Goal: Task Accomplishment & Management: Use online tool/utility

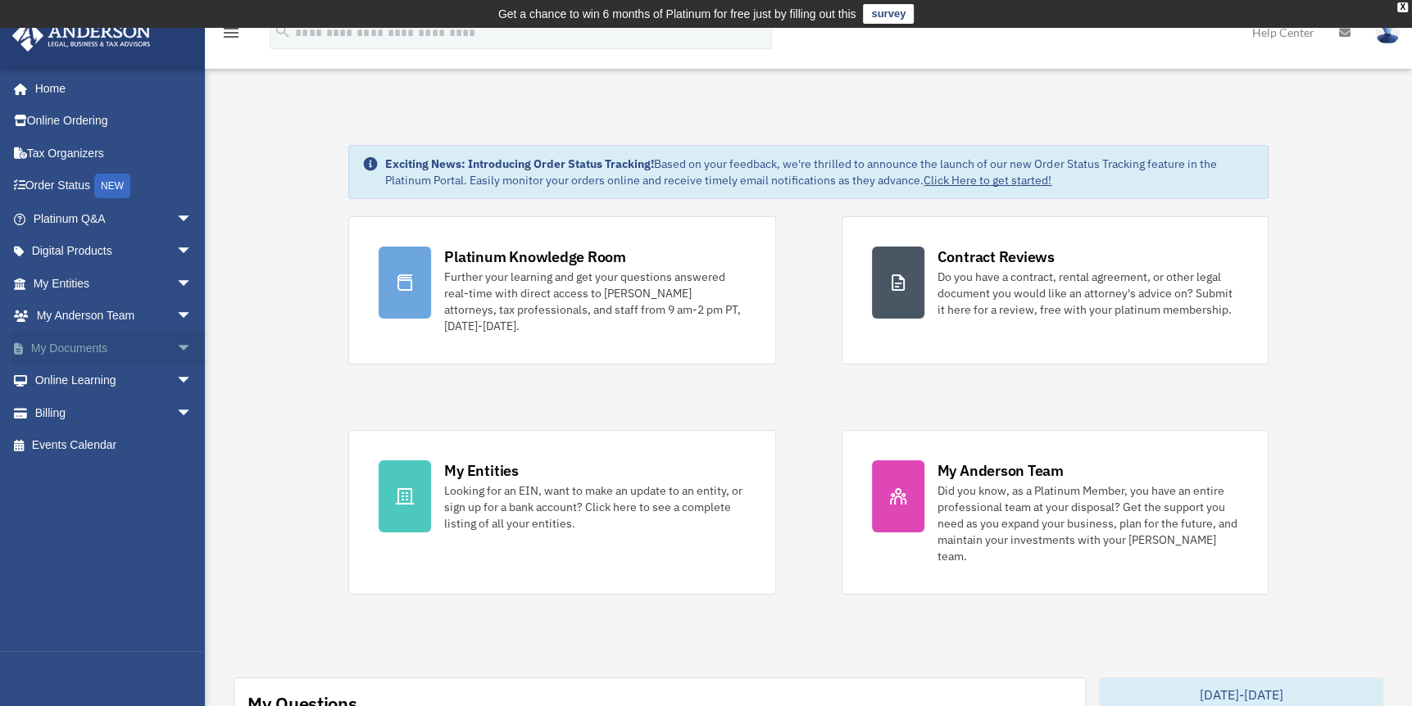
click at [100, 349] on link "My Documents arrow_drop_down" at bounding box center [114, 348] width 206 height 33
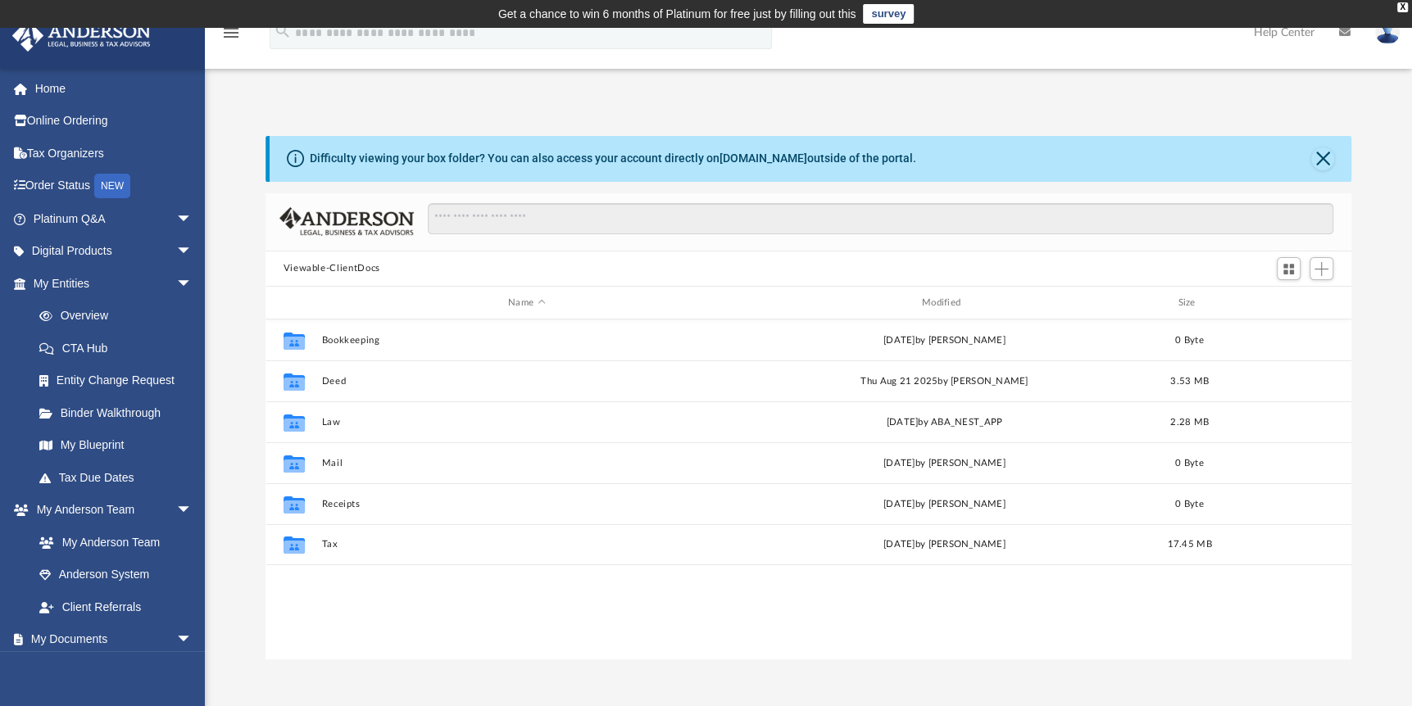
scroll to position [360, 1073]
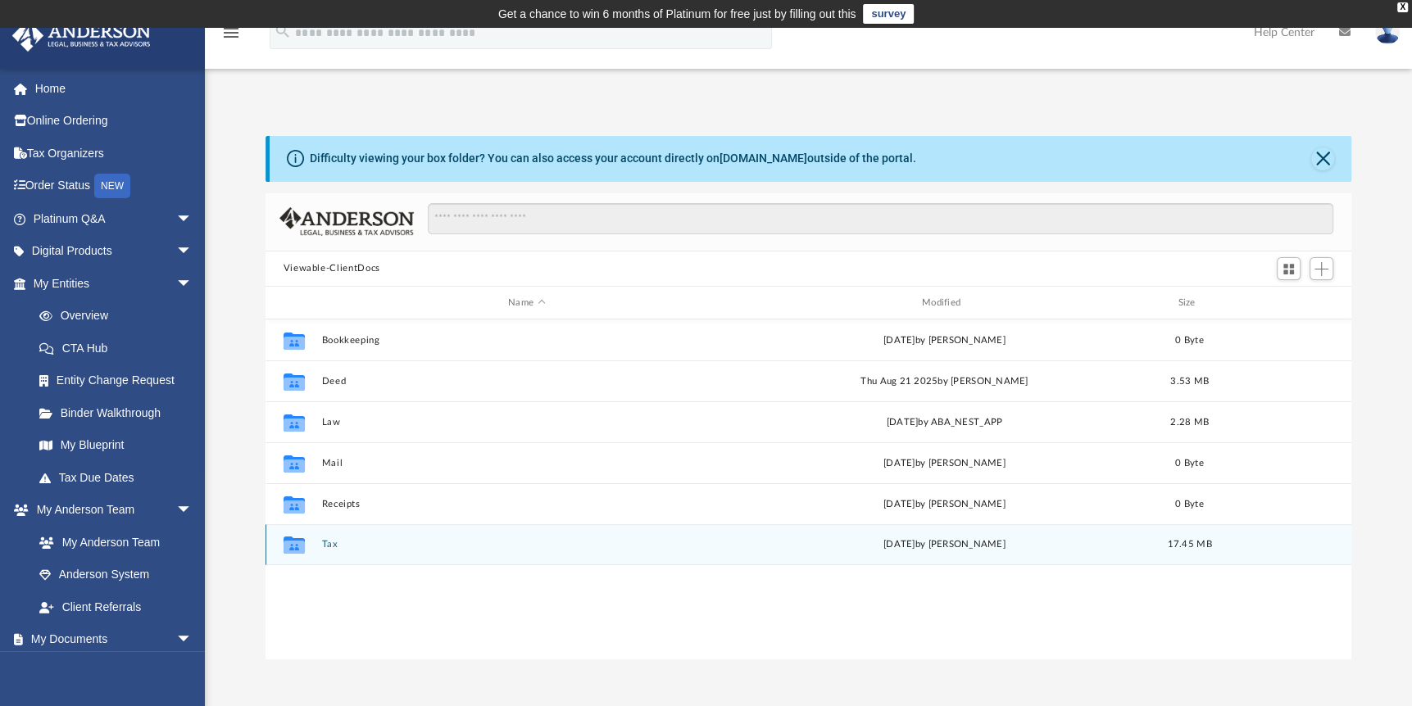
click at [312, 543] on div "Collaborated Folder" at bounding box center [293, 545] width 41 height 26
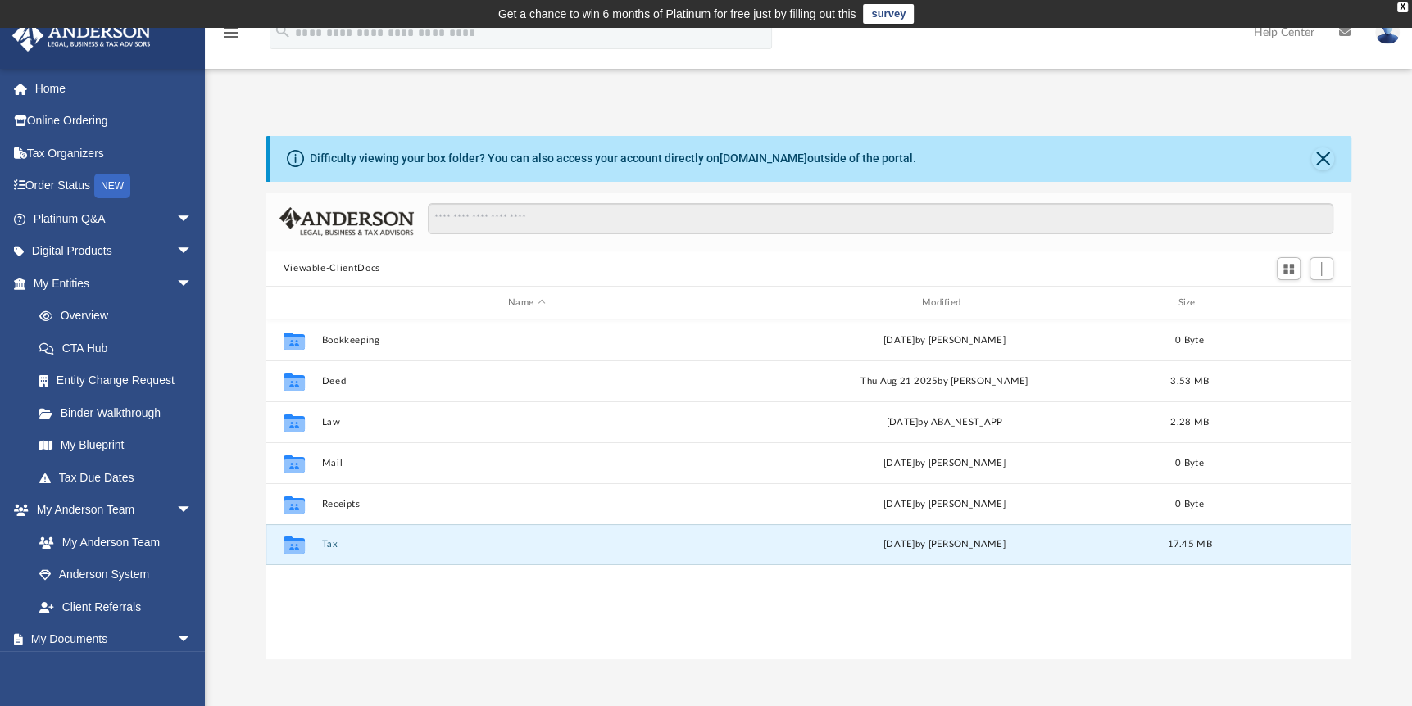
click at [326, 544] on button "Tax" at bounding box center [526, 545] width 411 height 11
click at [323, 544] on button "Tax" at bounding box center [526, 545] width 411 height 11
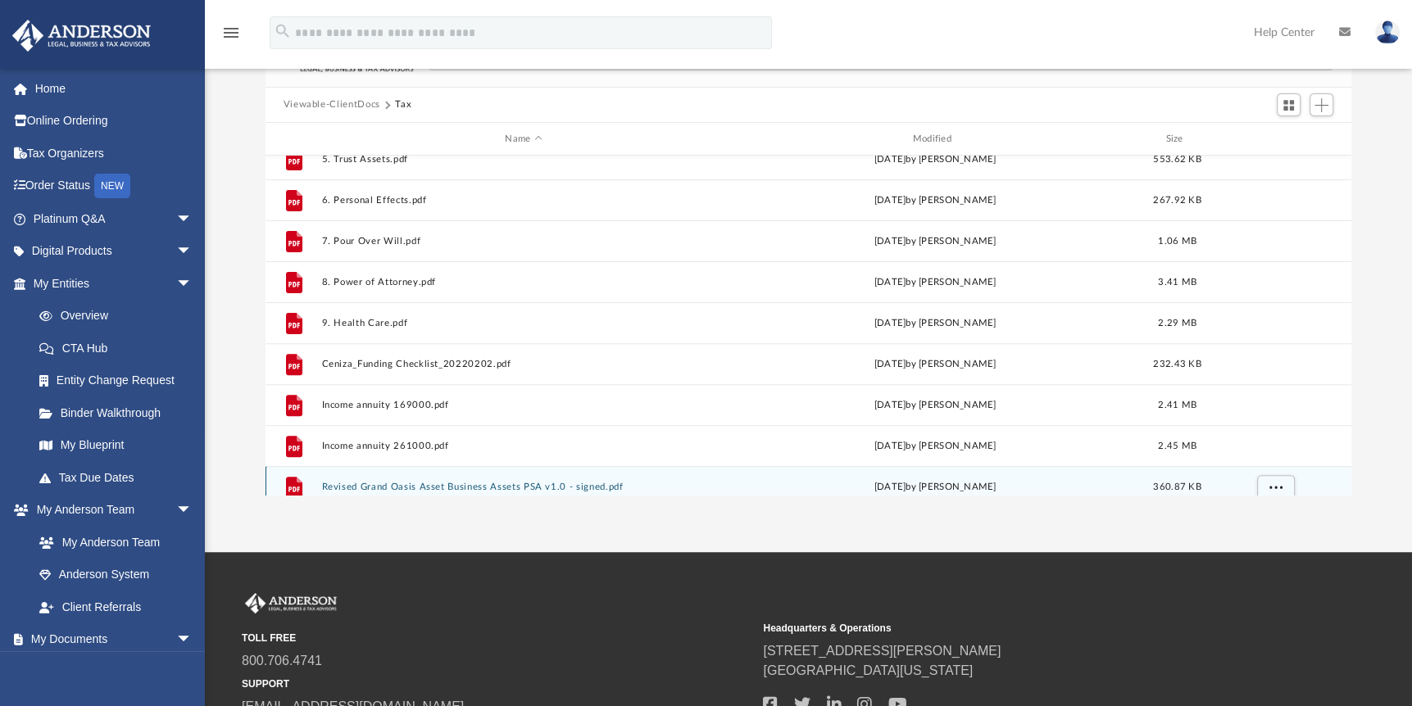
scroll to position [439, 0]
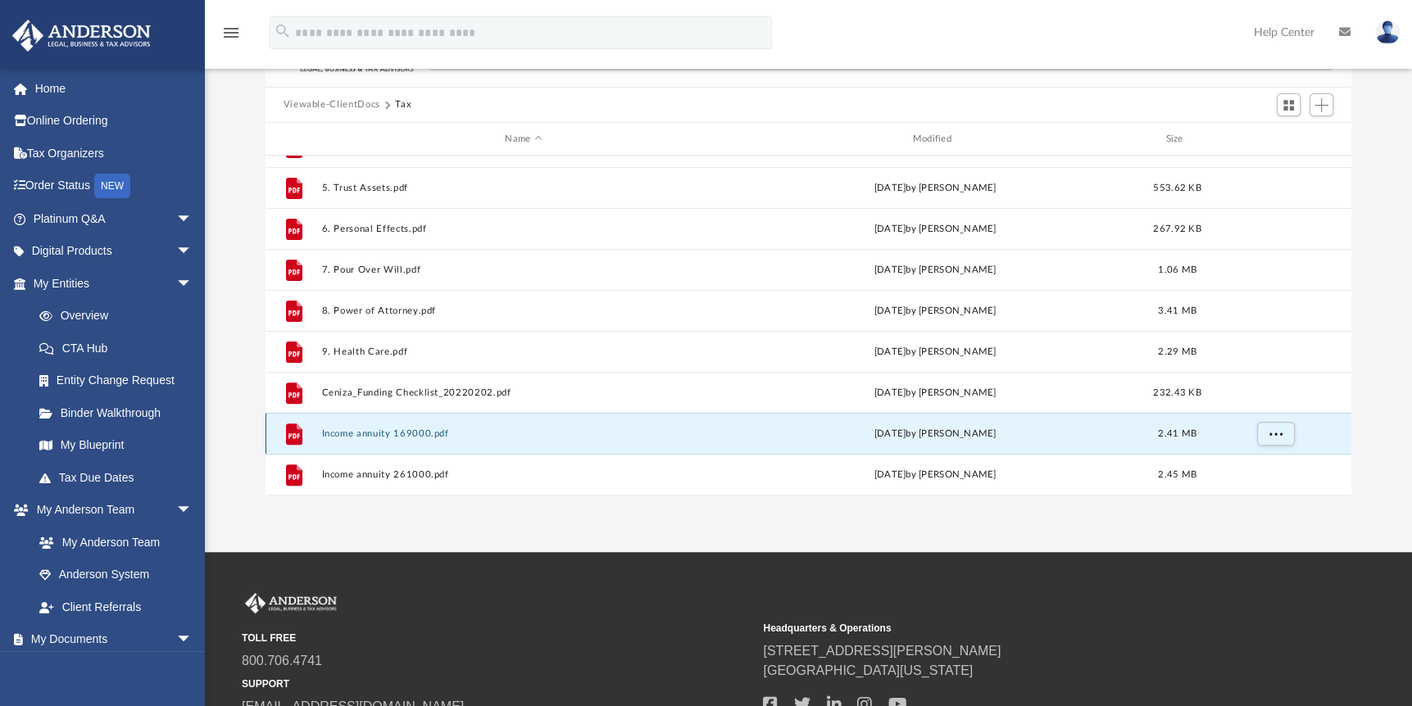
click at [417, 438] on button "Income annuity 169000.pdf" at bounding box center [523, 434] width 404 height 11
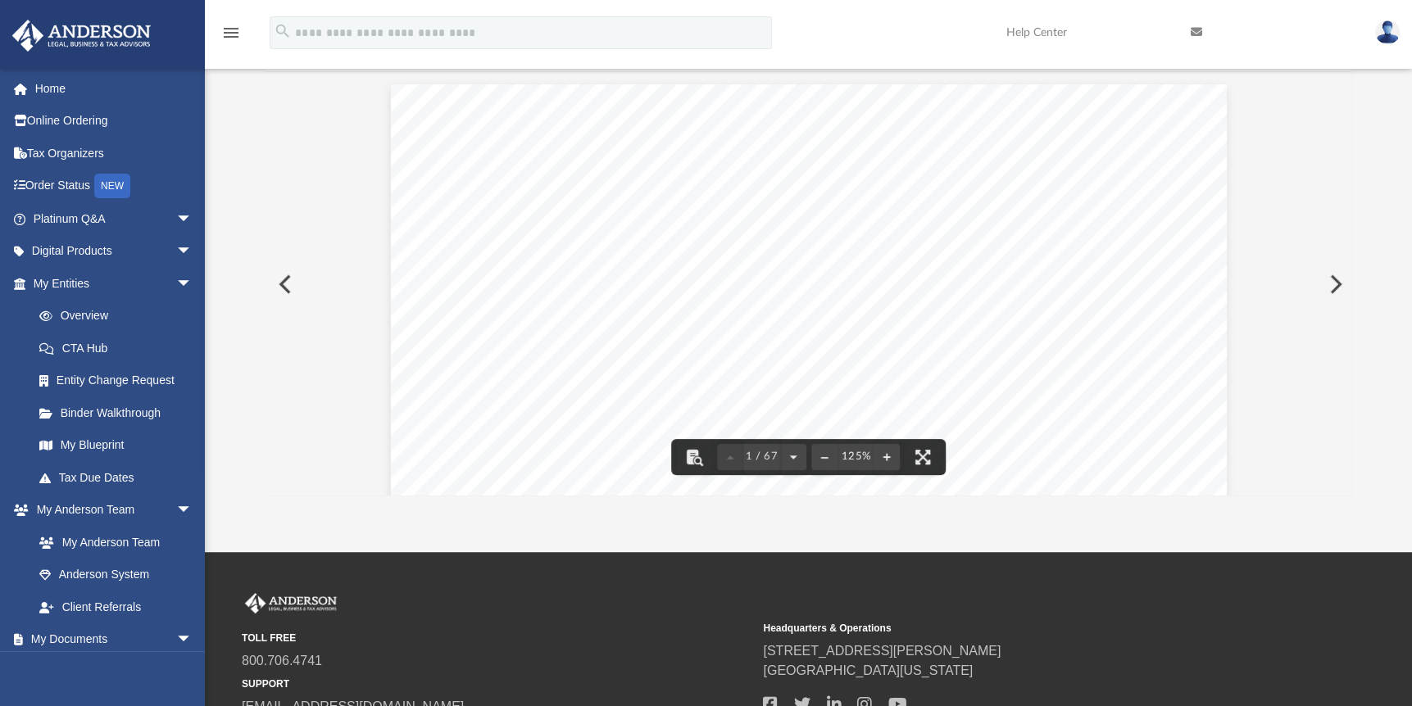
click at [297, 284] on button "Preview" at bounding box center [283, 284] width 36 height 46
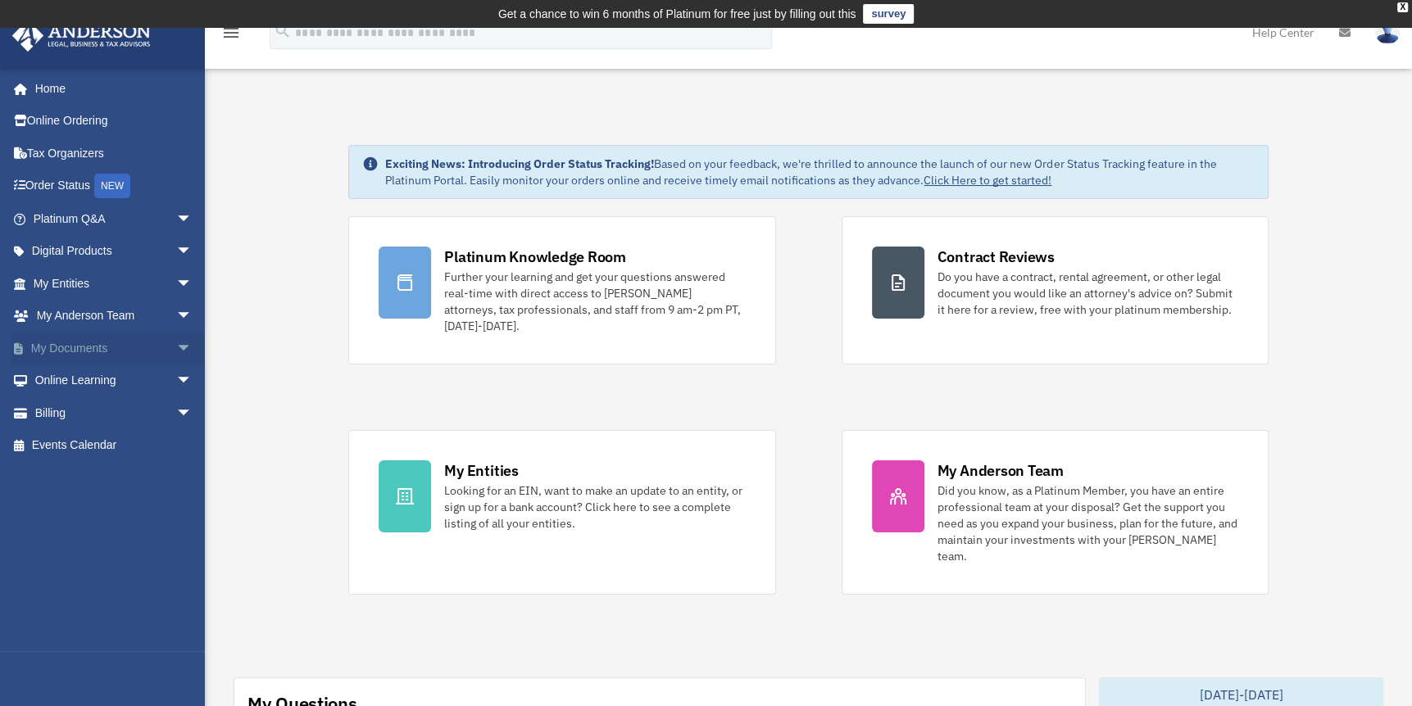
click at [176, 345] on span "arrow_drop_down" at bounding box center [192, 349] width 33 height 34
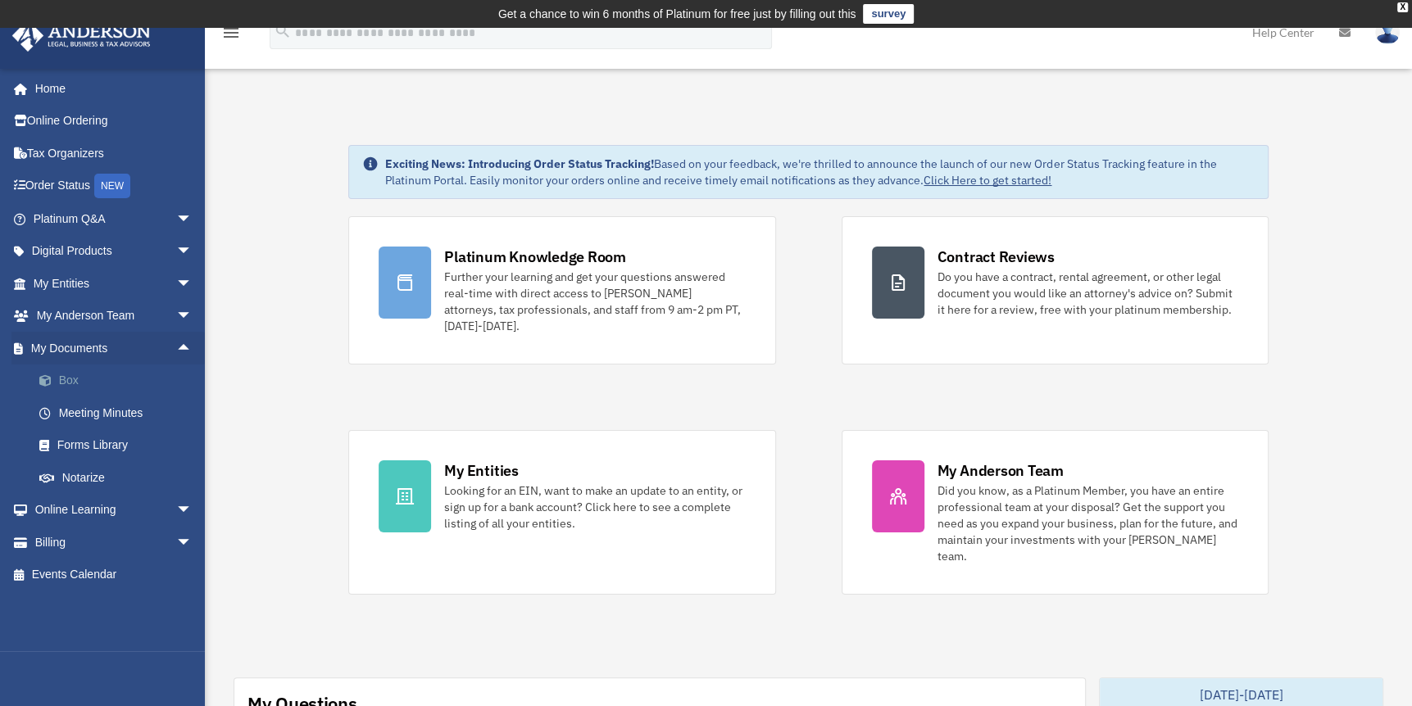
click at [149, 386] on link "Box" at bounding box center [120, 381] width 194 height 33
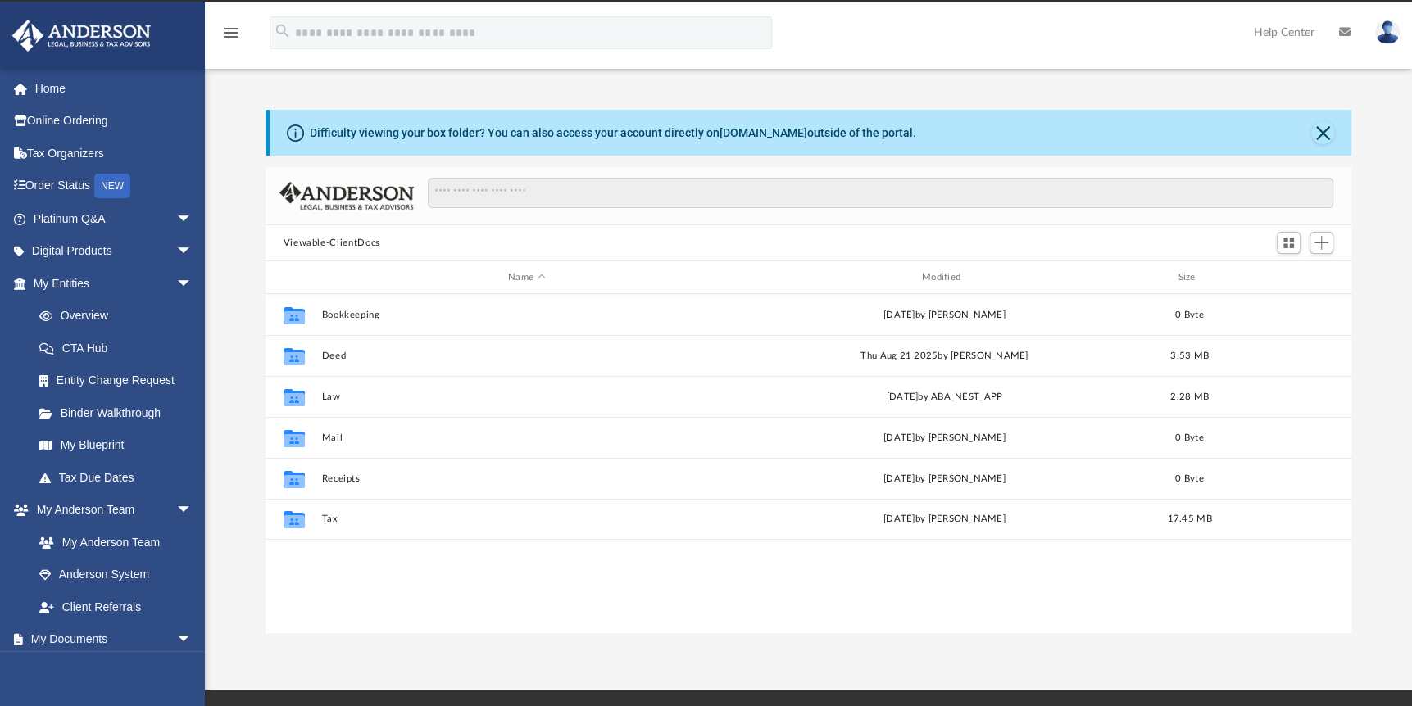
scroll to position [360, 1073]
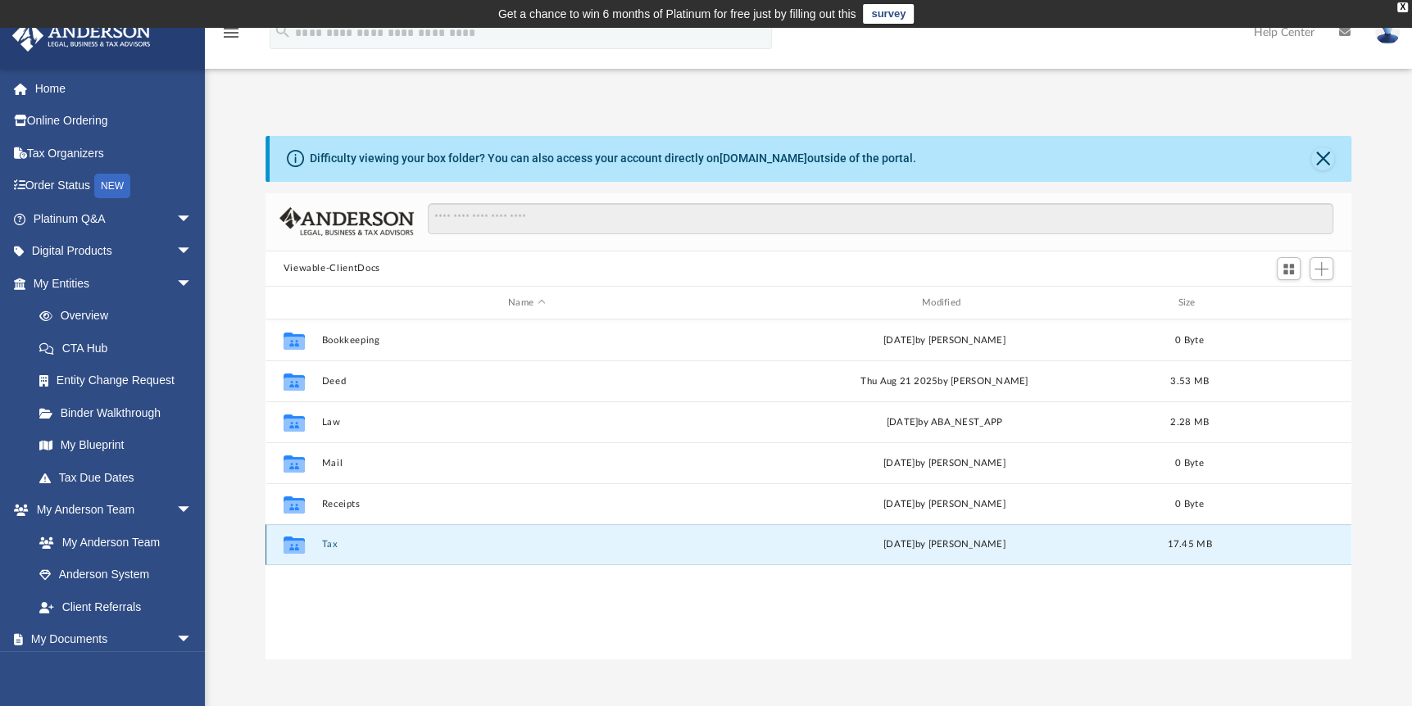
click at [324, 548] on button "Tax" at bounding box center [526, 545] width 411 height 11
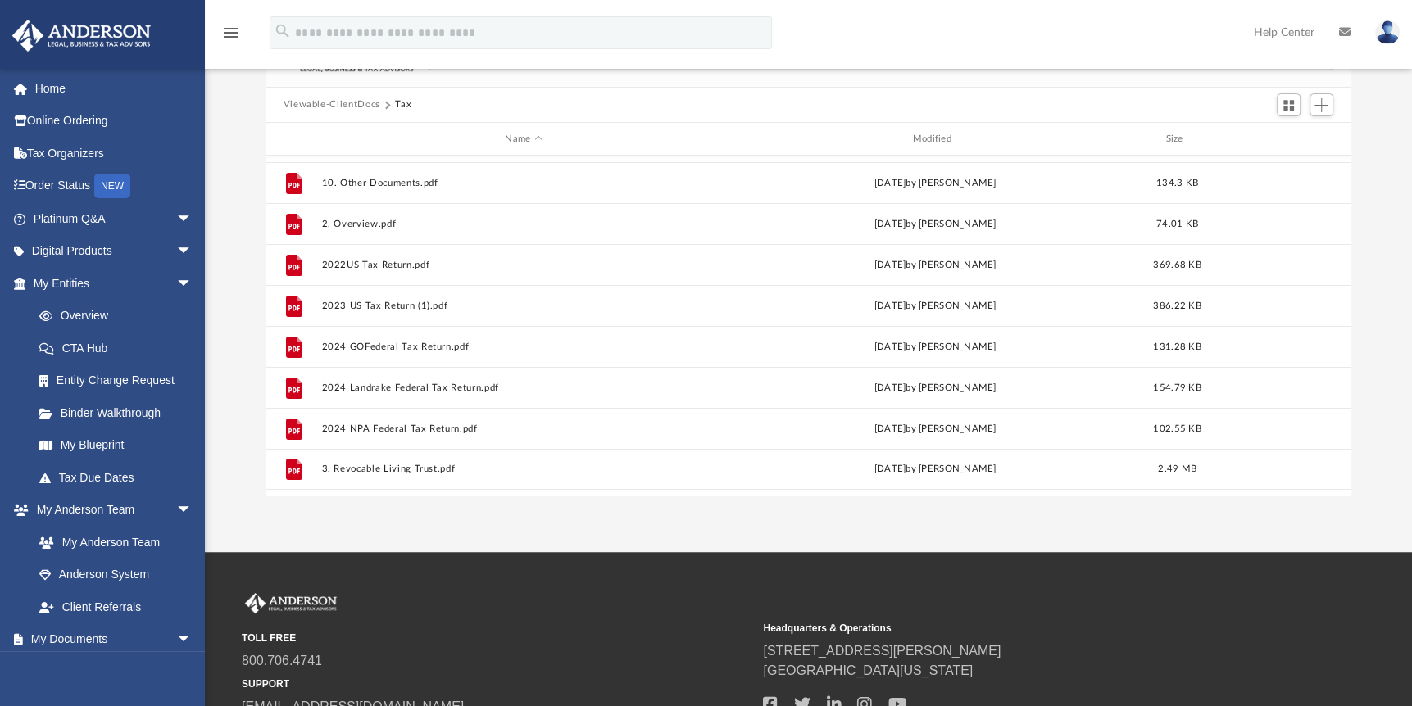
scroll to position [0, 0]
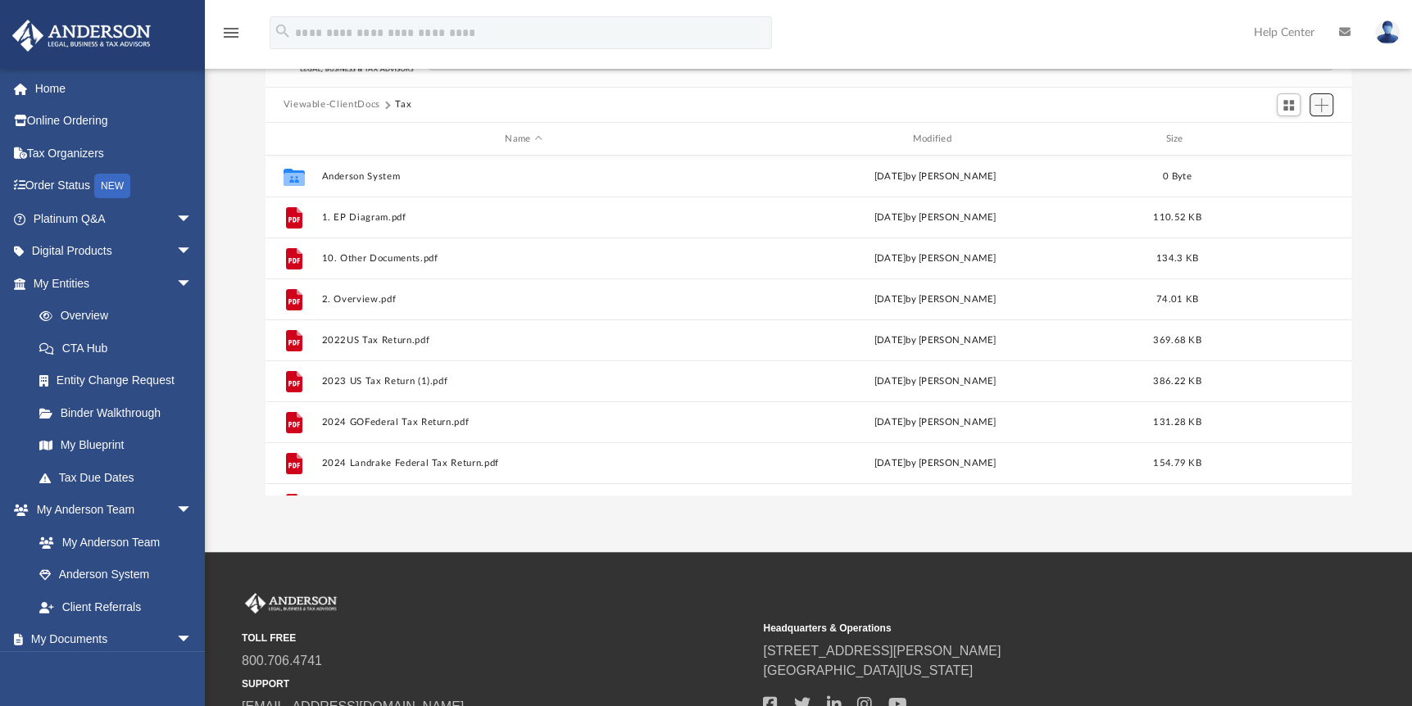
click at [1324, 98] on span "Add" at bounding box center [1321, 105] width 14 height 14
click at [1286, 142] on li "Upload" at bounding box center [1298, 137] width 52 height 17
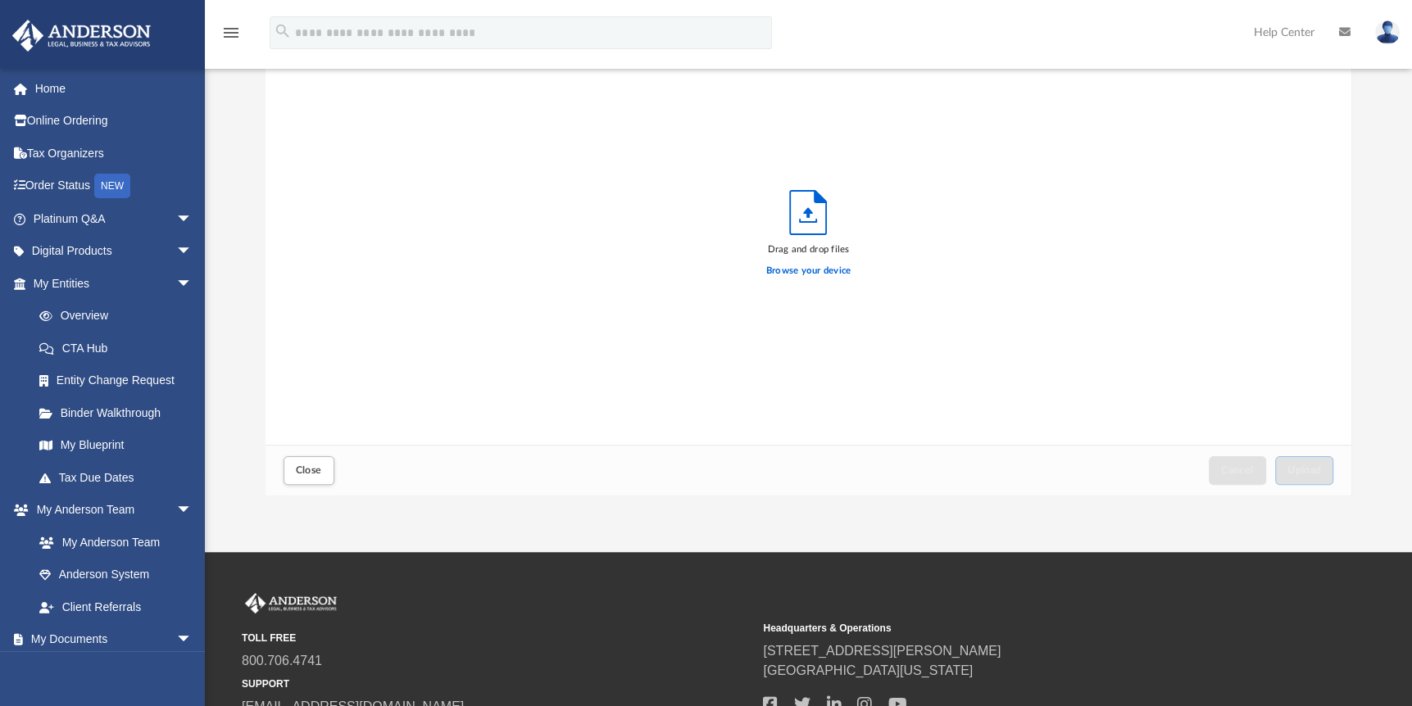
scroll to position [403, 1073]
click at [815, 264] on label "Browse your device" at bounding box center [808, 271] width 85 height 15
click at [0, 0] on input "Browse your device" at bounding box center [0, 0] width 0 height 0
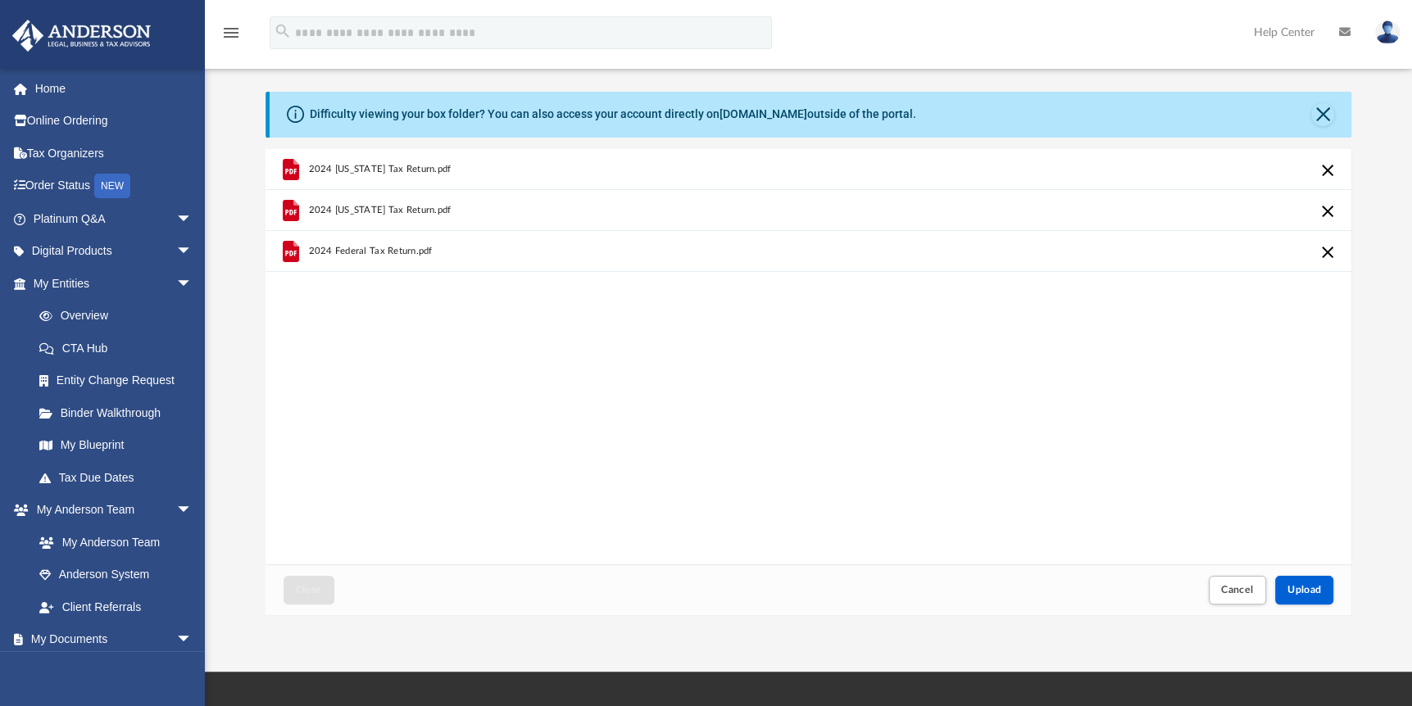
scroll to position [82, 0]
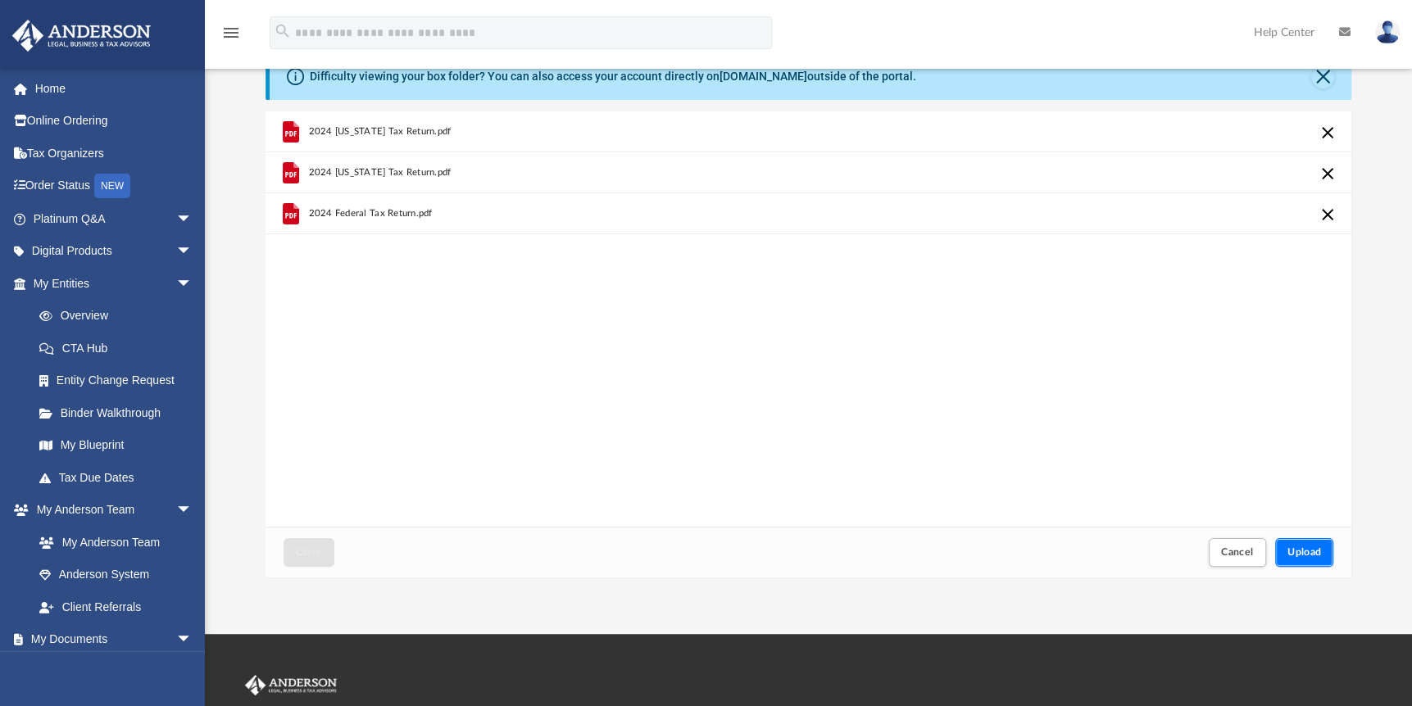
click at [1302, 556] on span "Upload" at bounding box center [1304, 552] width 34 height 10
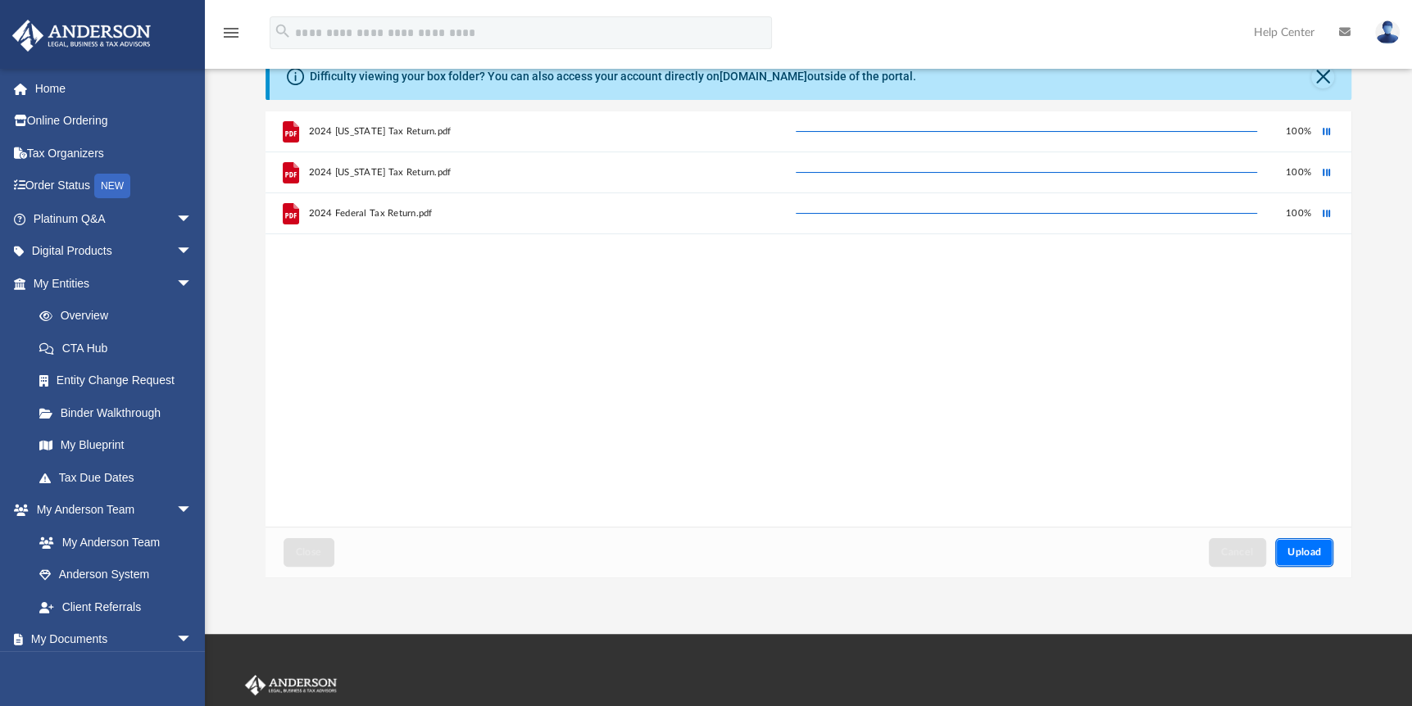
scroll to position [0, 0]
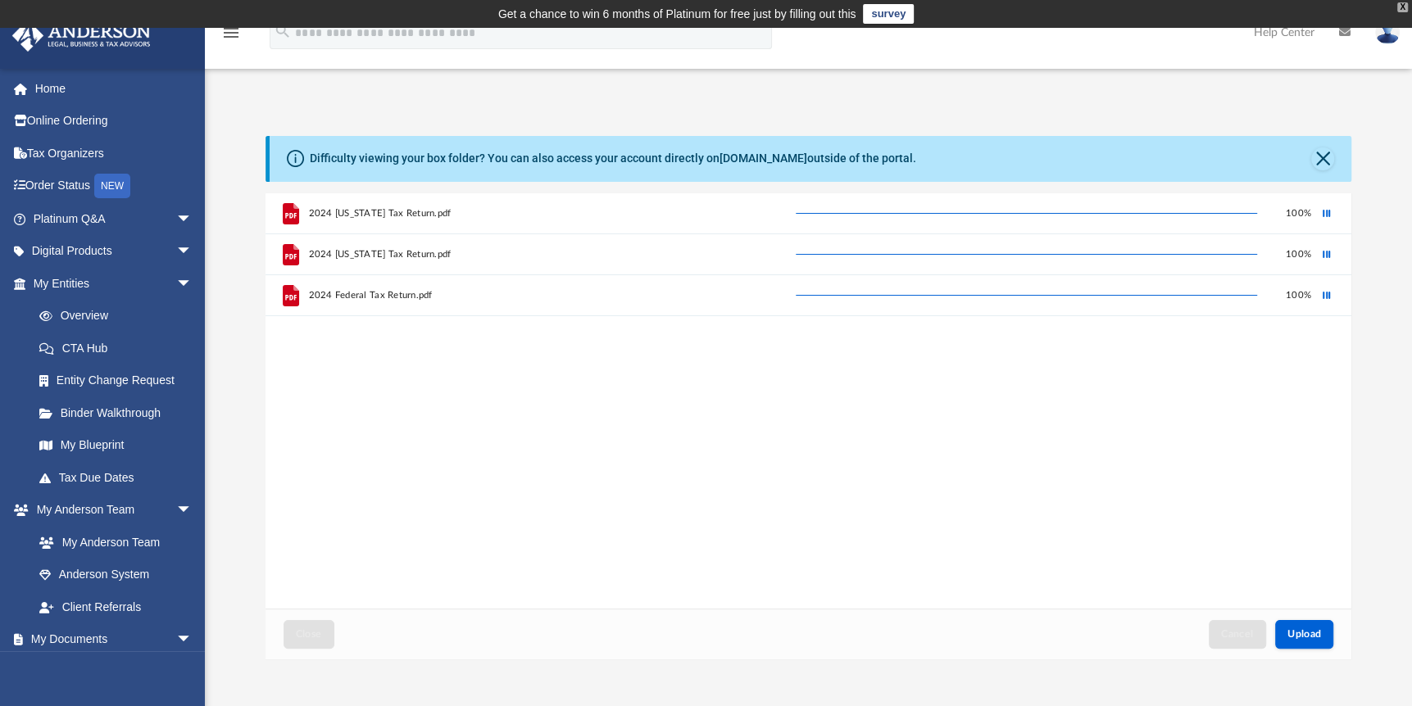
click at [1403, 7] on div "X" at bounding box center [1402, 7] width 11 height 10
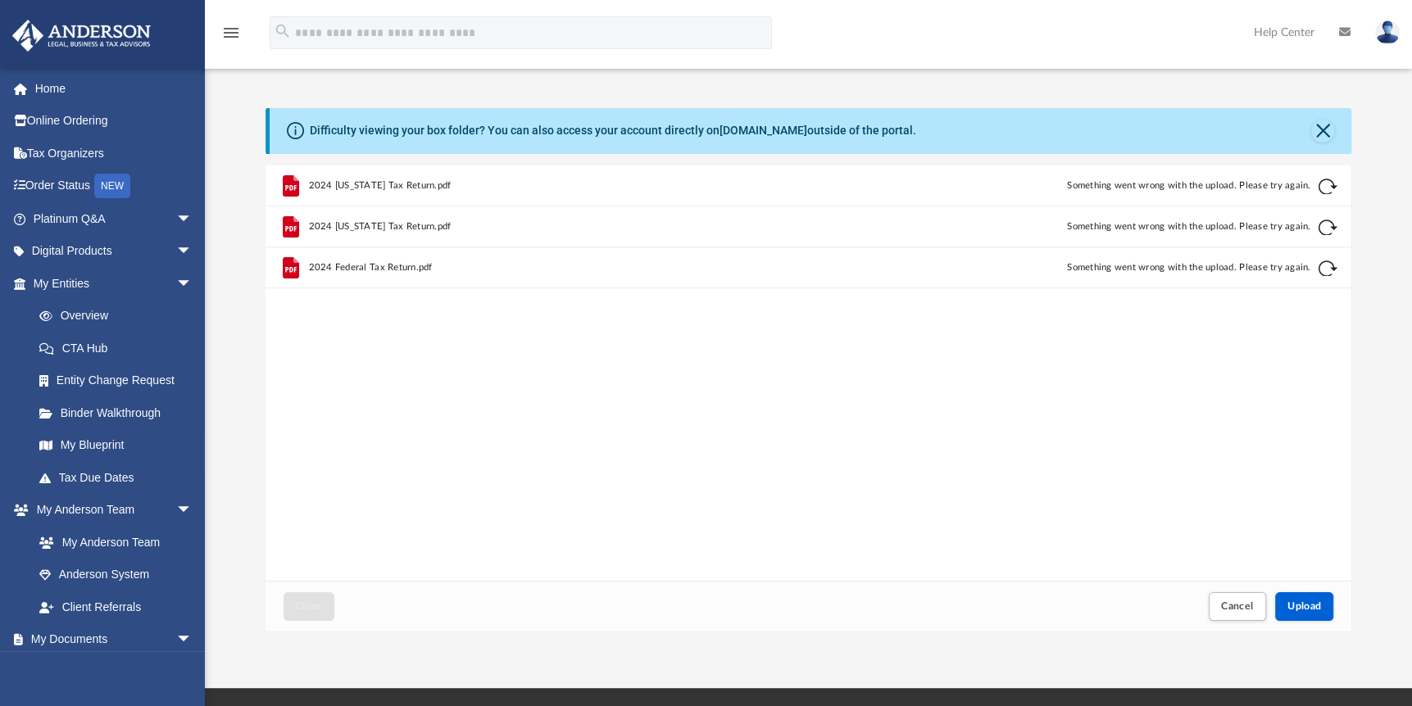
click at [1321, 190] on button "Retry" at bounding box center [1328, 187] width 20 height 20
click at [1296, 608] on span "Upload" at bounding box center [1304, 606] width 34 height 10
click at [1309, 603] on span "Upload" at bounding box center [1304, 606] width 34 height 10
click at [1324, 270] on button "Retry" at bounding box center [1328, 269] width 20 height 20
click at [1320, 132] on button "Close" at bounding box center [1322, 131] width 23 height 23
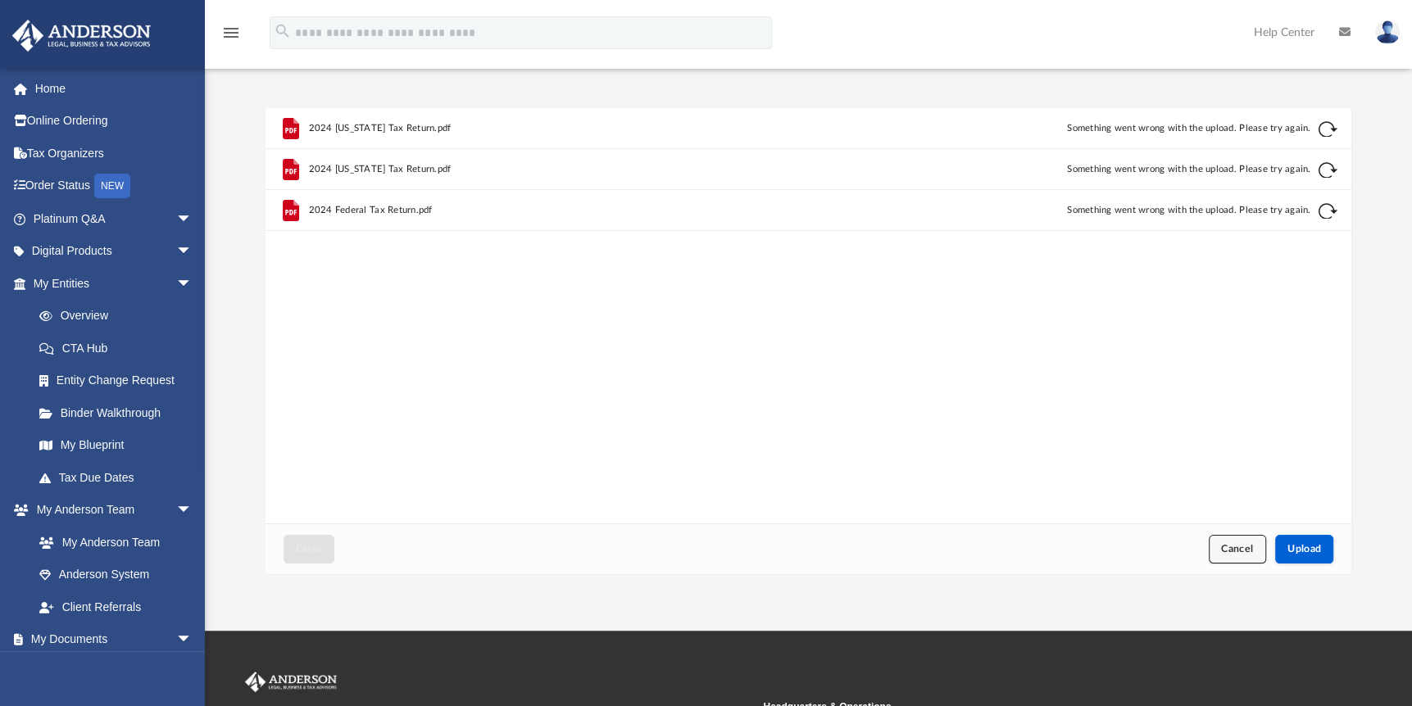
click at [1236, 546] on span "Cancel" at bounding box center [1237, 549] width 33 height 10
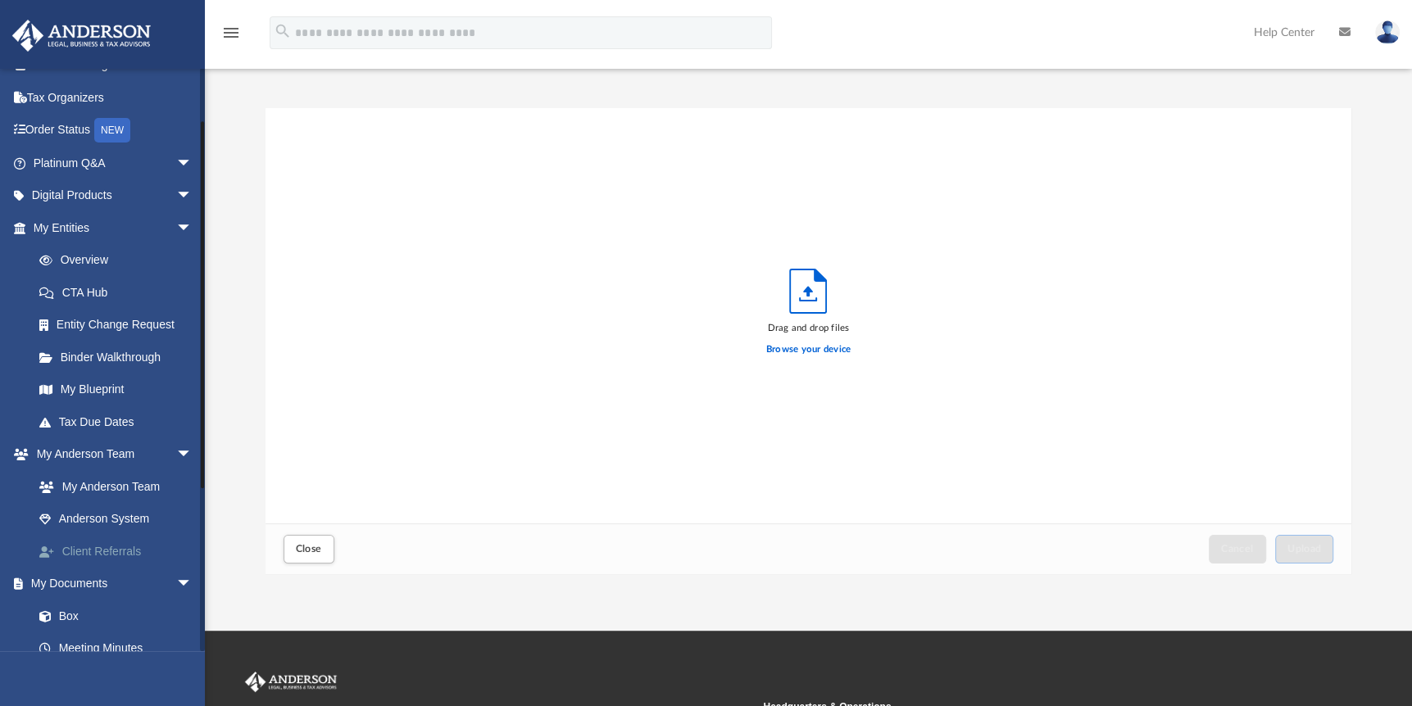
scroll to position [82, 0]
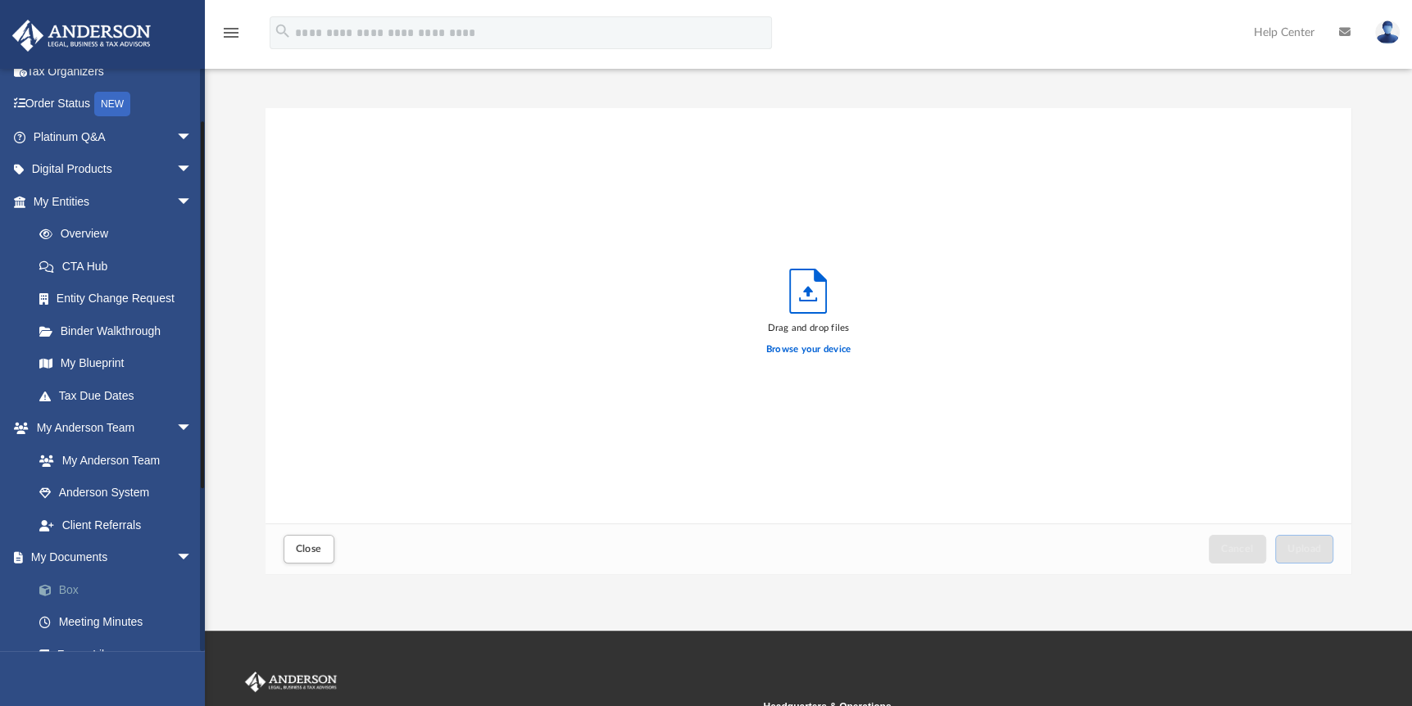
click at [72, 590] on link "Box" at bounding box center [120, 590] width 194 height 33
click at [311, 552] on span "Close" at bounding box center [309, 549] width 26 height 10
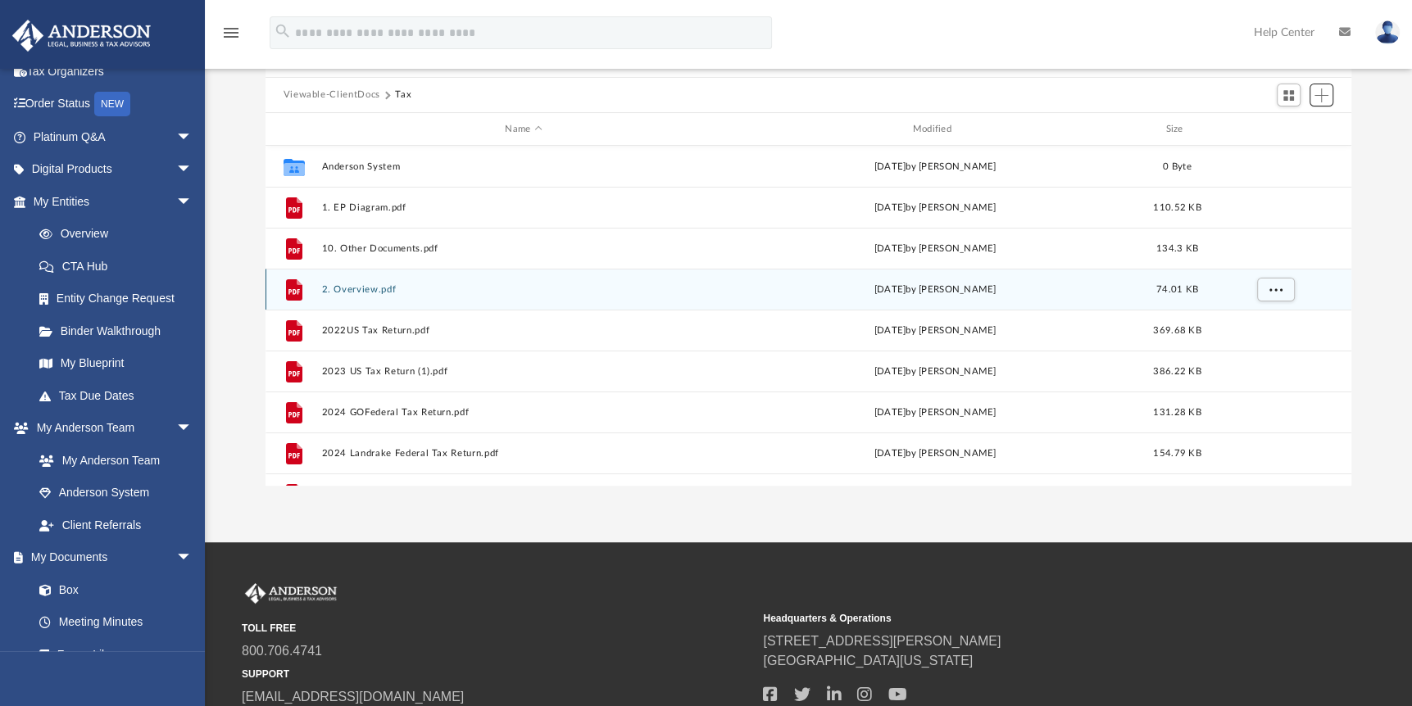
scroll to position [0, 0]
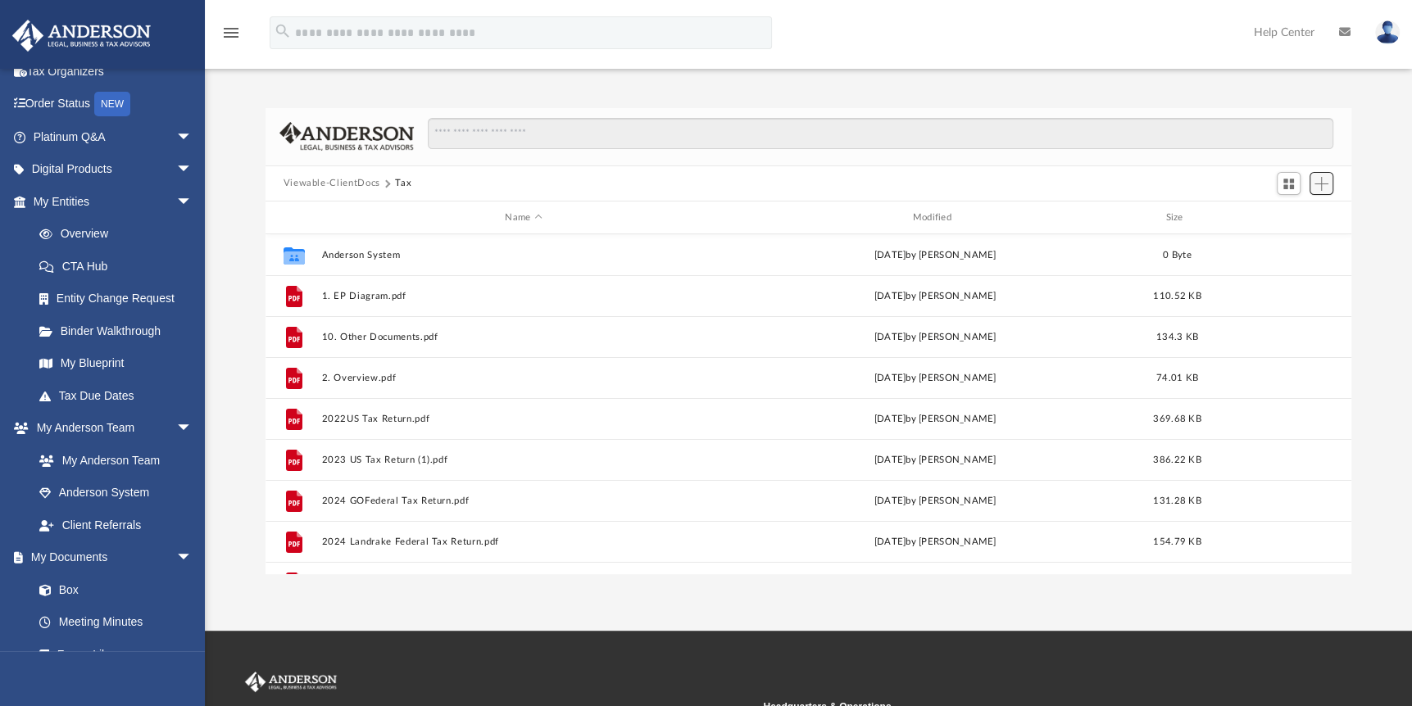
click at [1326, 179] on span "Add" at bounding box center [1321, 184] width 14 height 14
click at [1299, 212] on li "Upload" at bounding box center [1298, 216] width 52 height 17
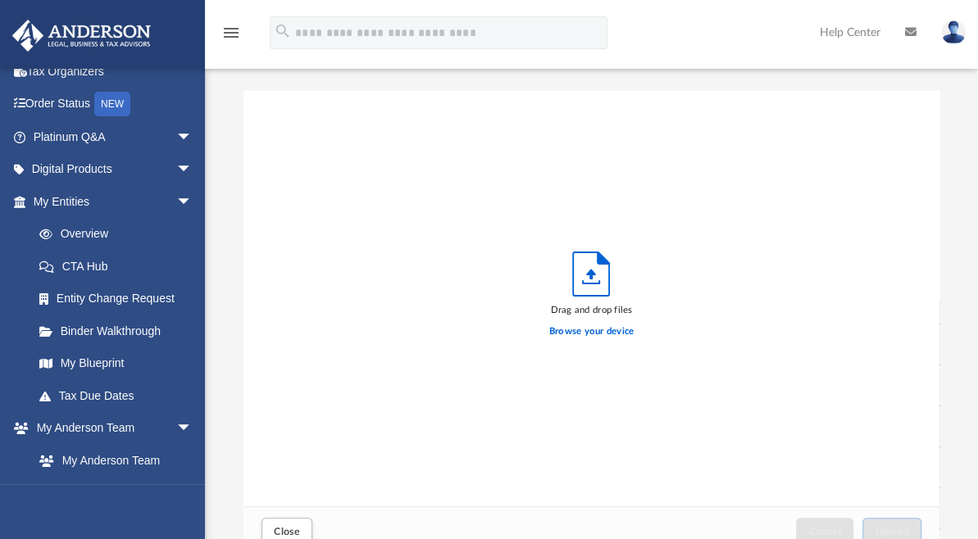
scroll to position [403, 683]
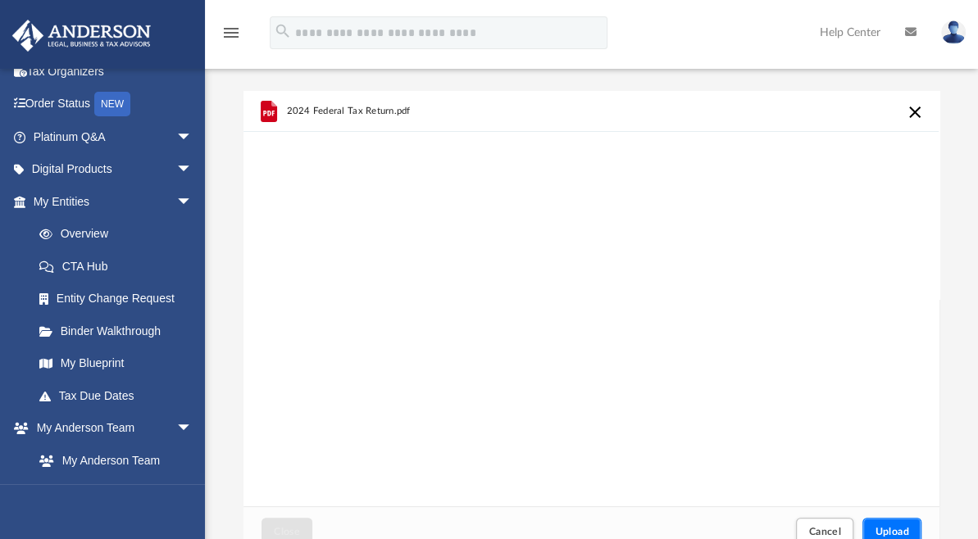
click at [892, 529] on span "Upload" at bounding box center [891, 532] width 34 height 10
click at [910, 117] on button "Retry" at bounding box center [915, 112] width 20 height 20
click at [896, 530] on span "Upload" at bounding box center [891, 532] width 34 height 10
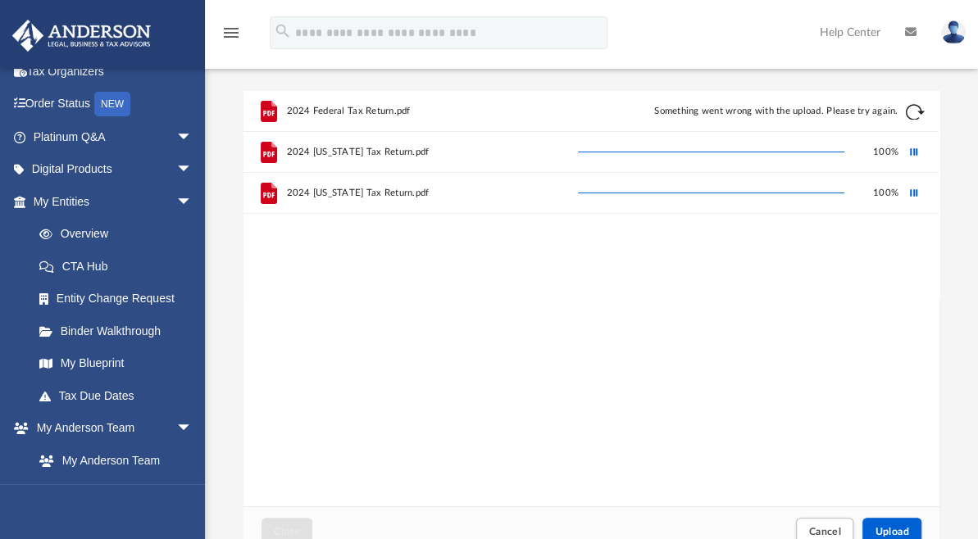
click at [331, 107] on span "2024 Federal Tax Return.pdf" at bounding box center [349, 111] width 124 height 11
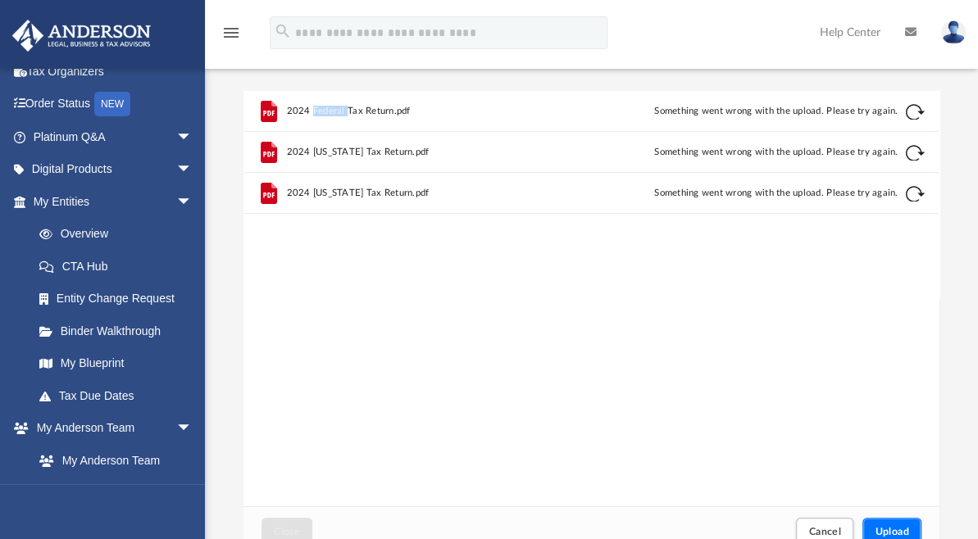
click at [900, 527] on span "Upload" at bounding box center [891, 532] width 34 height 10
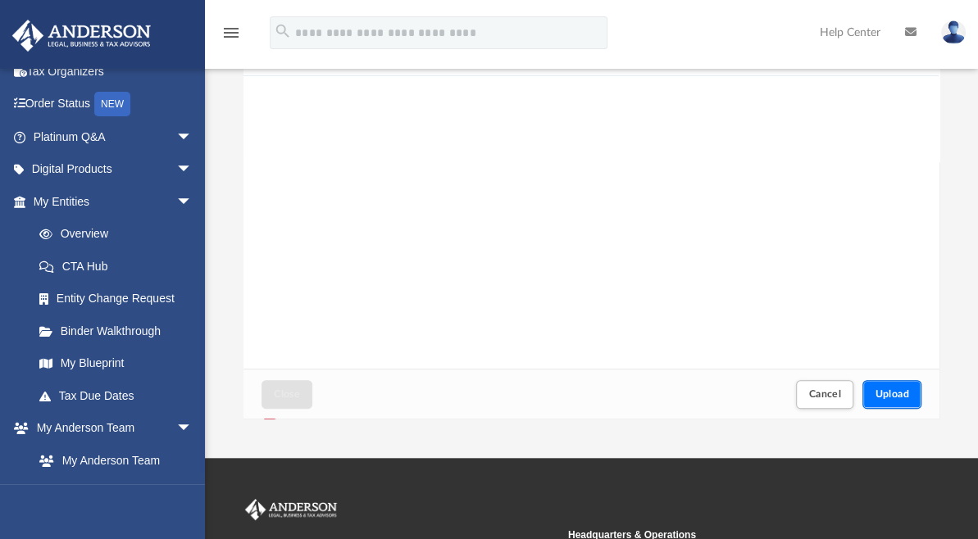
scroll to position [164, 0]
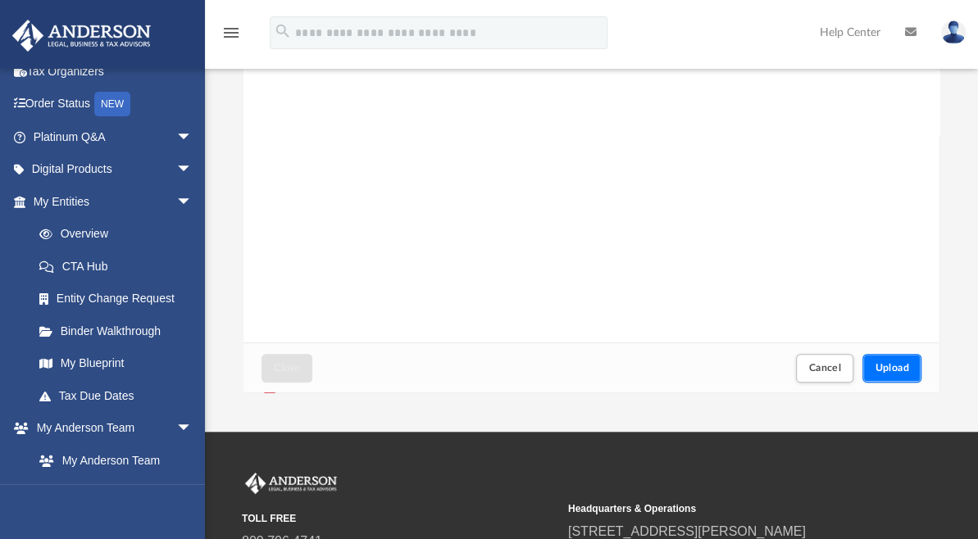
click at [919, 365] on button "Upload" at bounding box center [891, 368] width 59 height 29
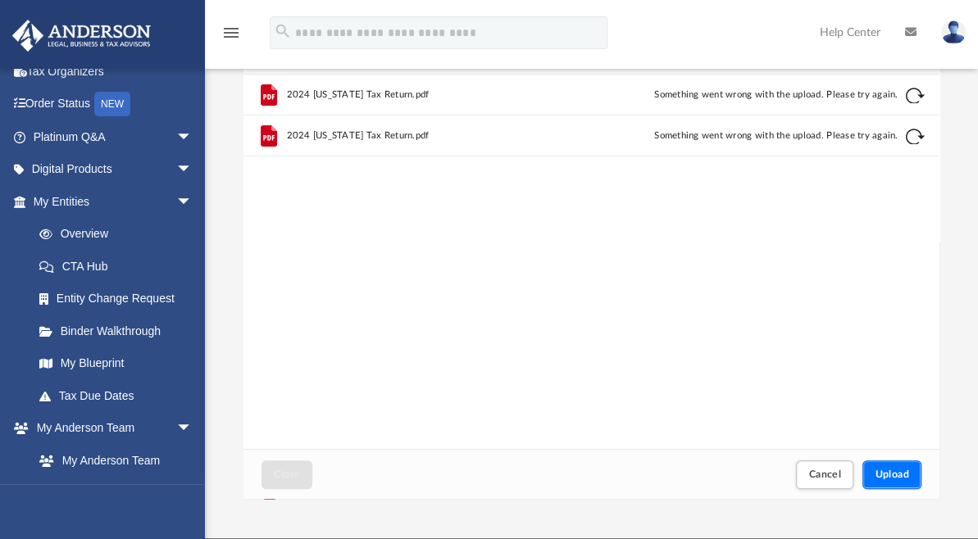
scroll to position [0, 0]
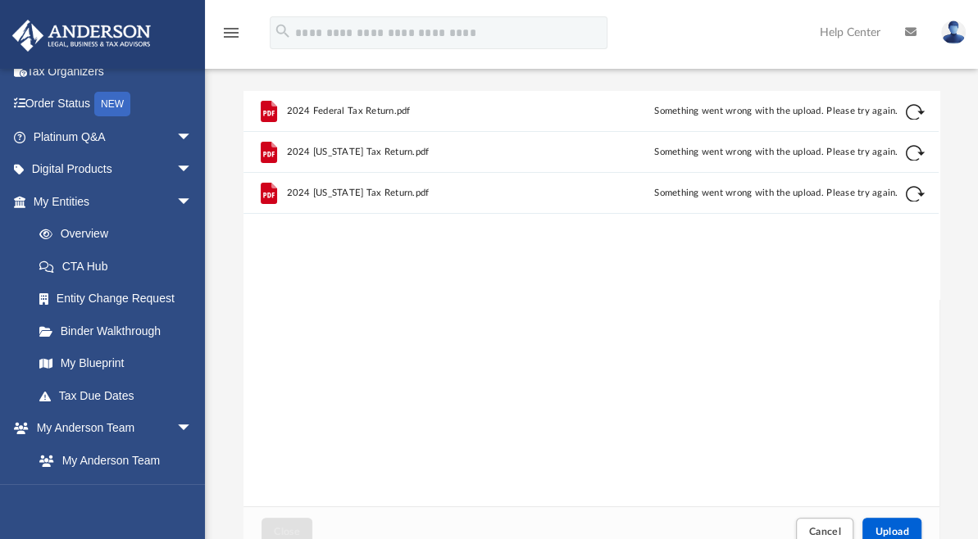
click at [913, 161] on div "2024 Maryland Tax Return.pdf Something went wrong with the upload. Please try a…" at bounding box center [590, 152] width 695 height 41
click at [914, 152] on button "Retry" at bounding box center [915, 153] width 20 height 20
click at [917, 200] on button "Retry" at bounding box center [915, 194] width 20 height 20
click at [919, 113] on button "Retry" at bounding box center [915, 112] width 20 height 20
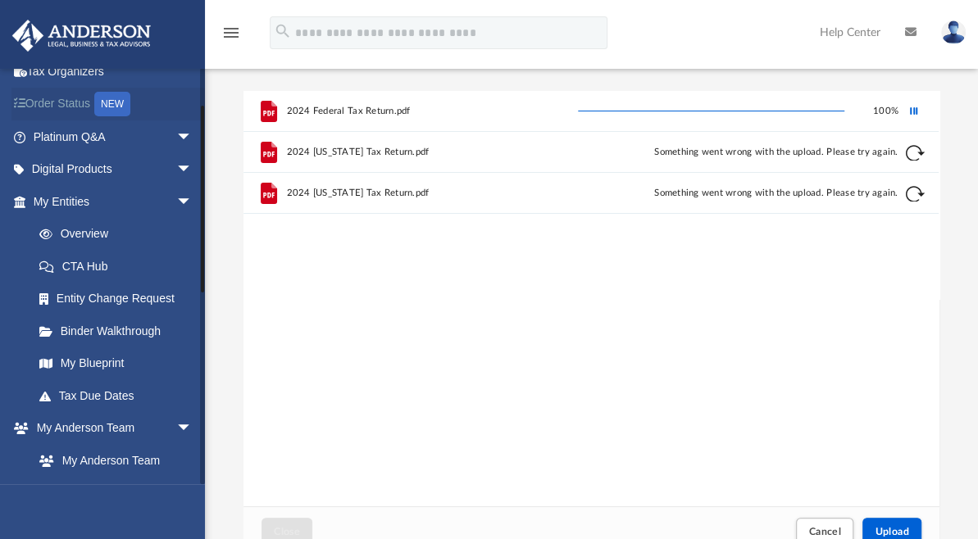
click at [88, 98] on link "Order Status NEW" at bounding box center [114, 105] width 206 height 34
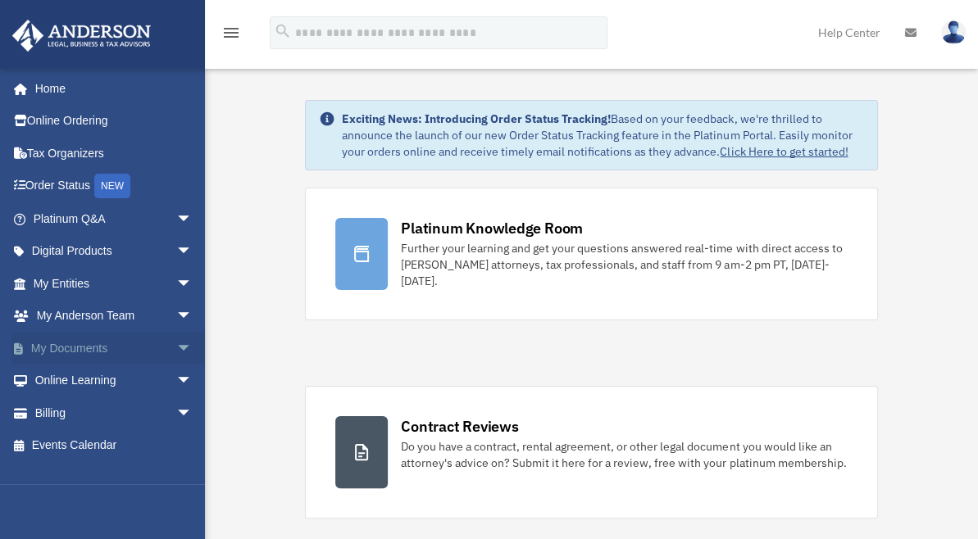
click at [89, 356] on link "My Documents arrow_drop_down" at bounding box center [114, 348] width 206 height 33
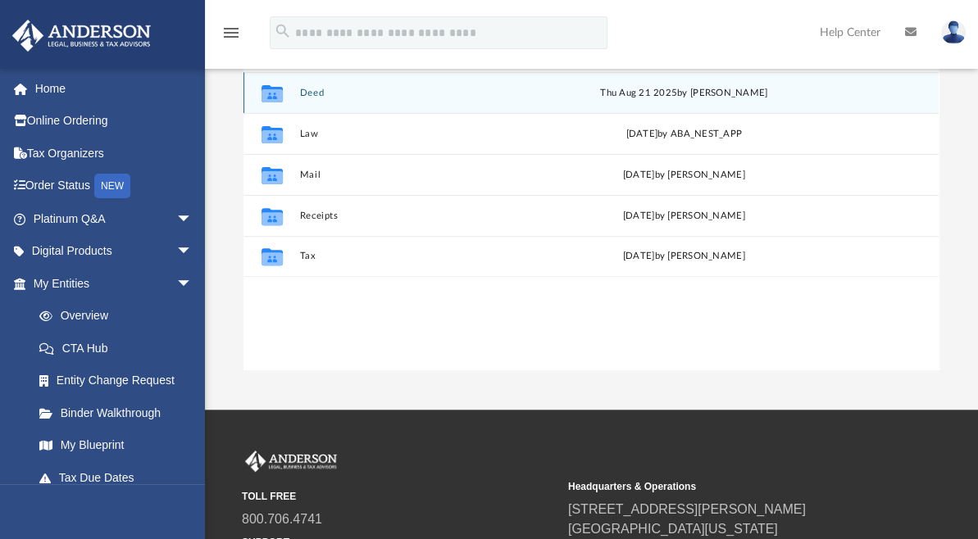
scroll to position [246, 0]
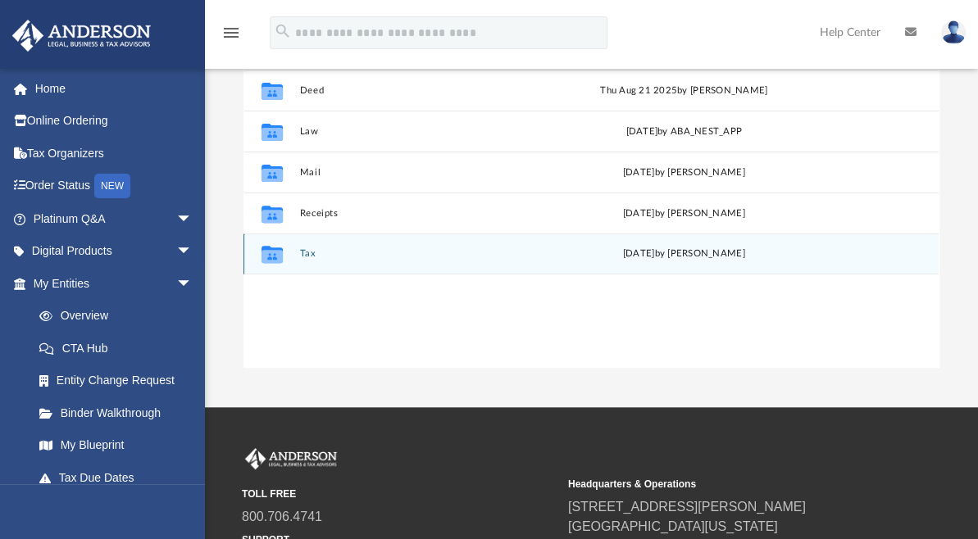
click at [298, 254] on div "Collaborated Folder Tax [DATE] by [PERSON_NAME]" at bounding box center [590, 254] width 695 height 41
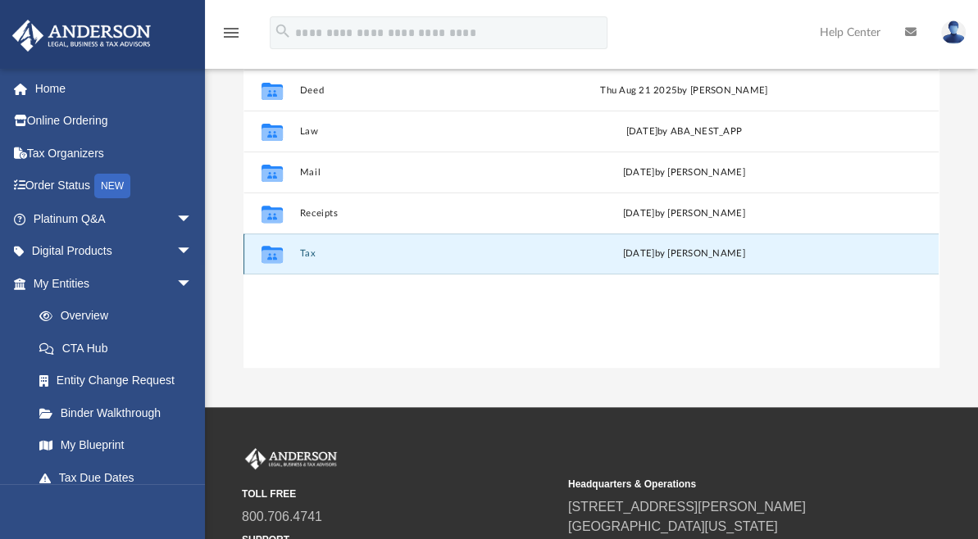
click at [272, 255] on g "grid" at bounding box center [271, 254] width 21 height 17
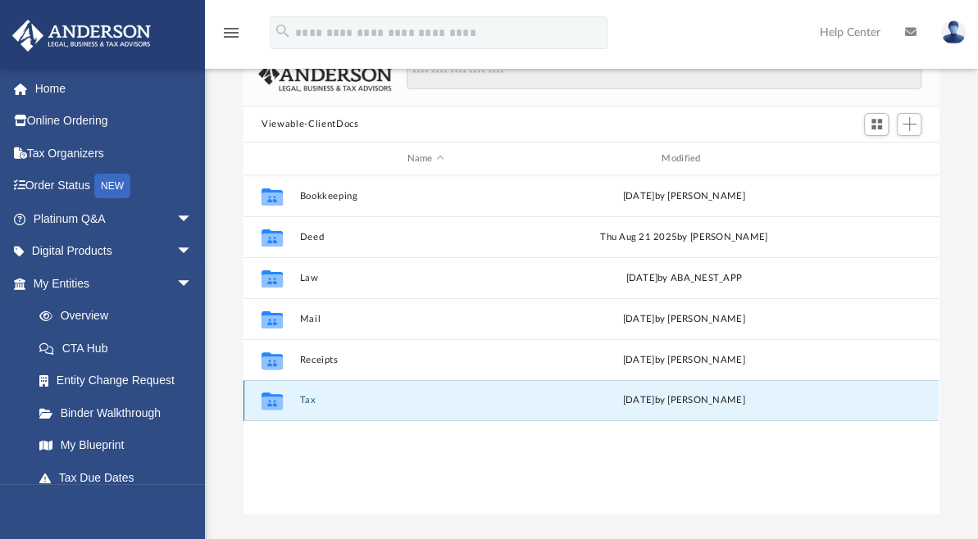
scroll to position [0, 0]
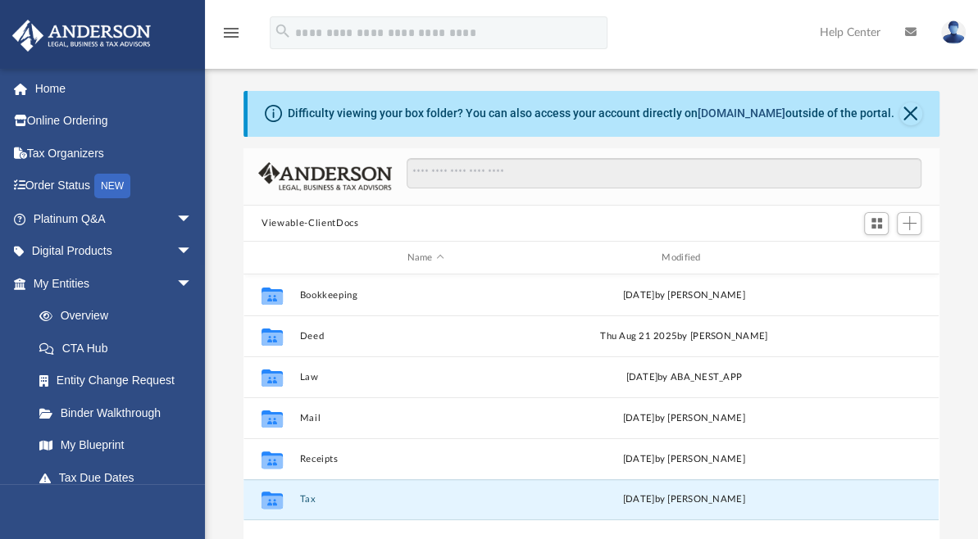
click at [713, 114] on link "[DOMAIN_NAME]" at bounding box center [741, 113] width 88 height 13
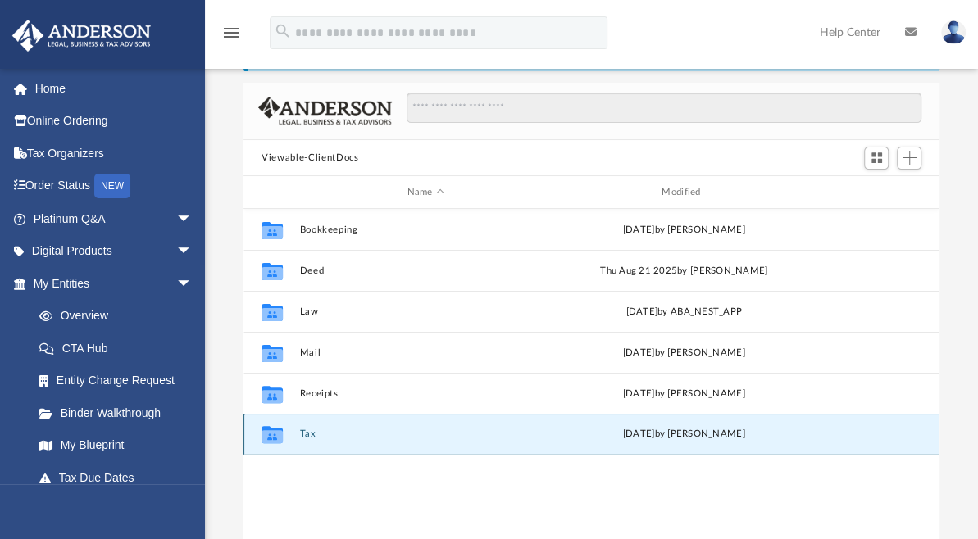
scroll to position [164, 0]
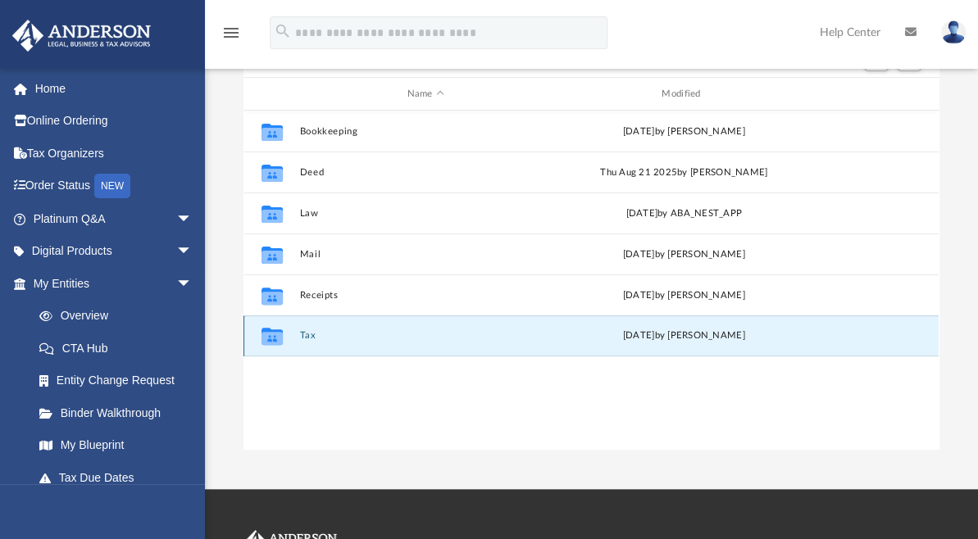
click at [346, 334] on button "Tax" at bounding box center [426, 336] width 252 height 11
click at [320, 341] on button "Tax" at bounding box center [426, 336] width 252 height 11
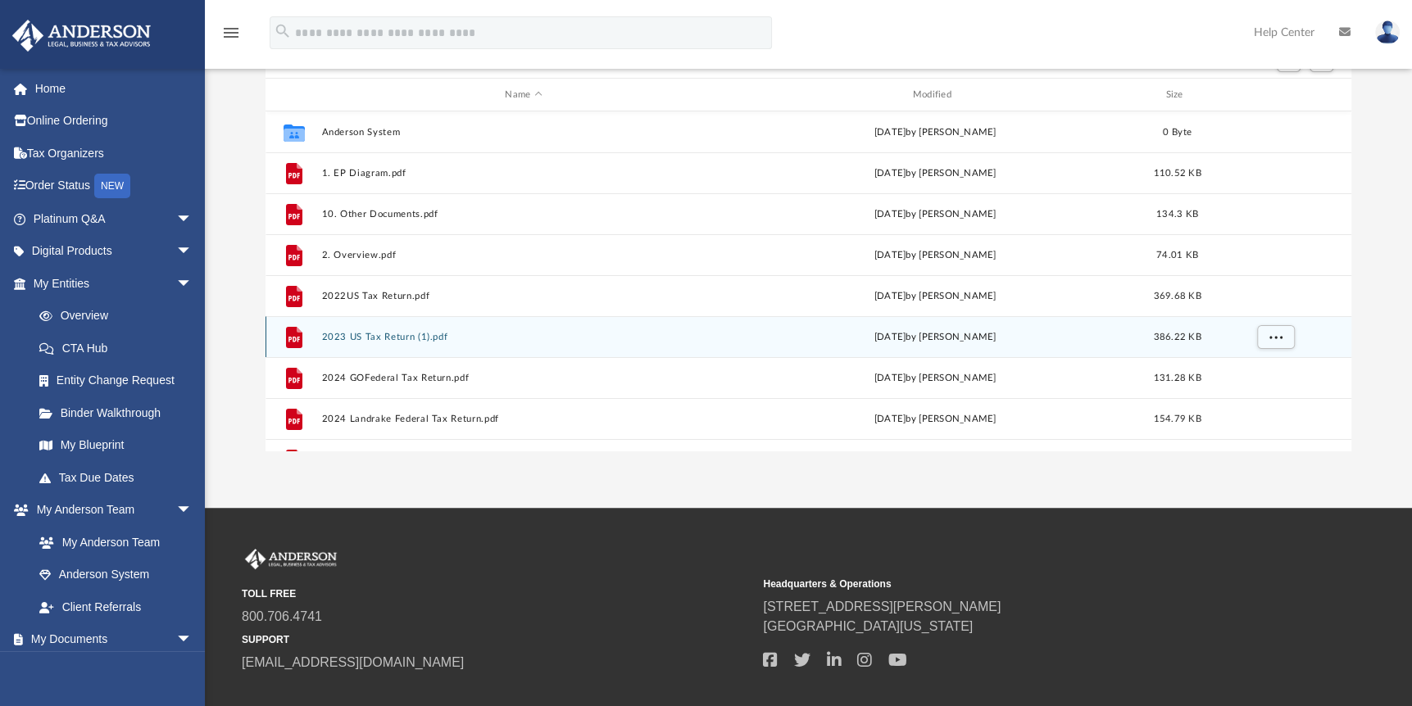
scroll to position [0, 0]
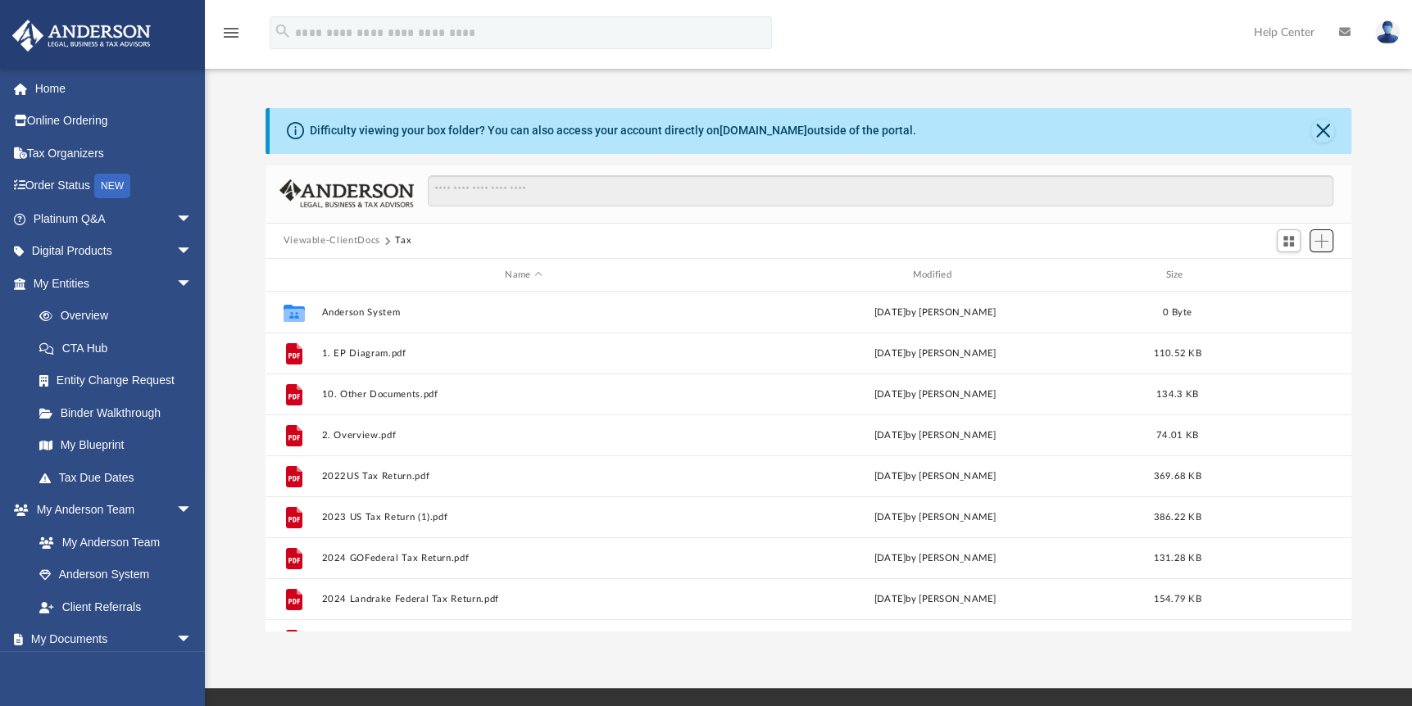
click at [977, 244] on span "Add" at bounding box center [1321, 241] width 14 height 14
click at [977, 265] on li "Upload" at bounding box center [1298, 273] width 52 height 17
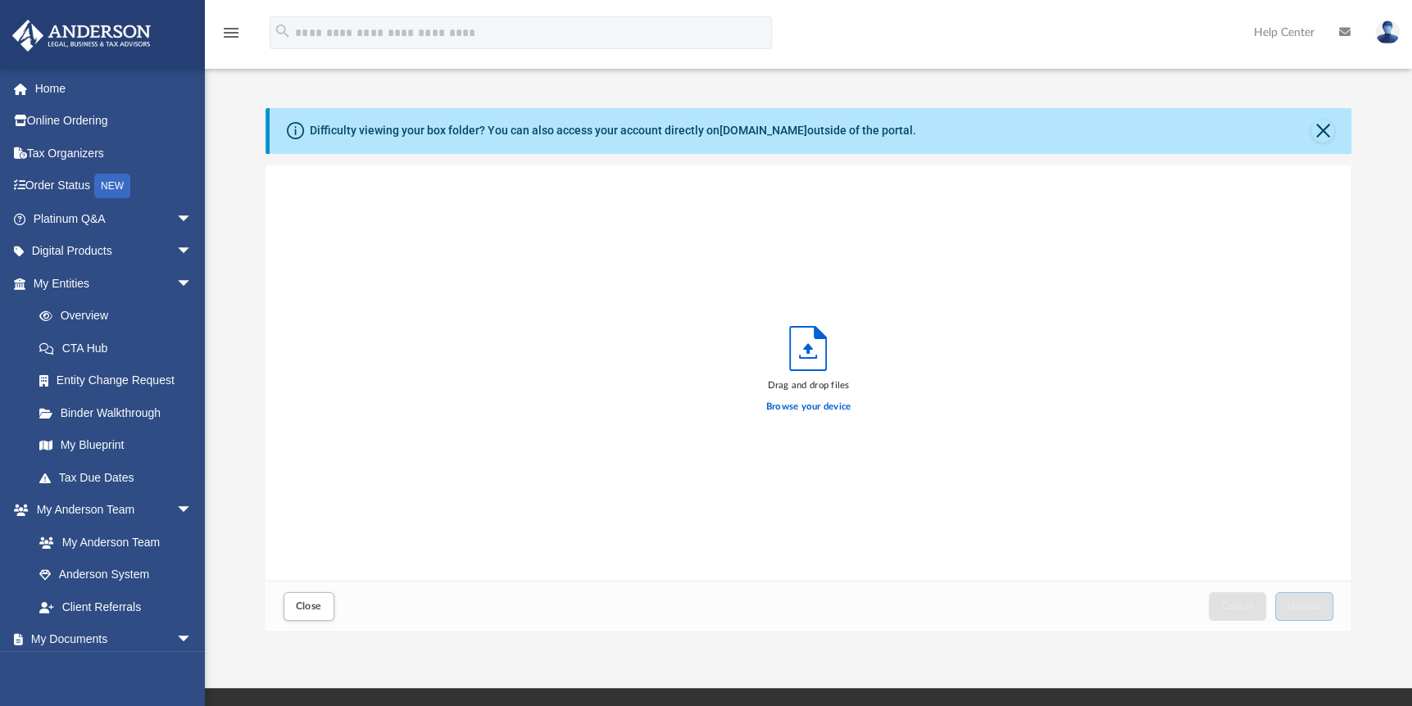
scroll to position [403, 1073]
click at [803, 405] on label "Browse your device" at bounding box center [808, 407] width 85 height 15
click at [0, 0] on input "Browse your device" at bounding box center [0, 0] width 0 height 0
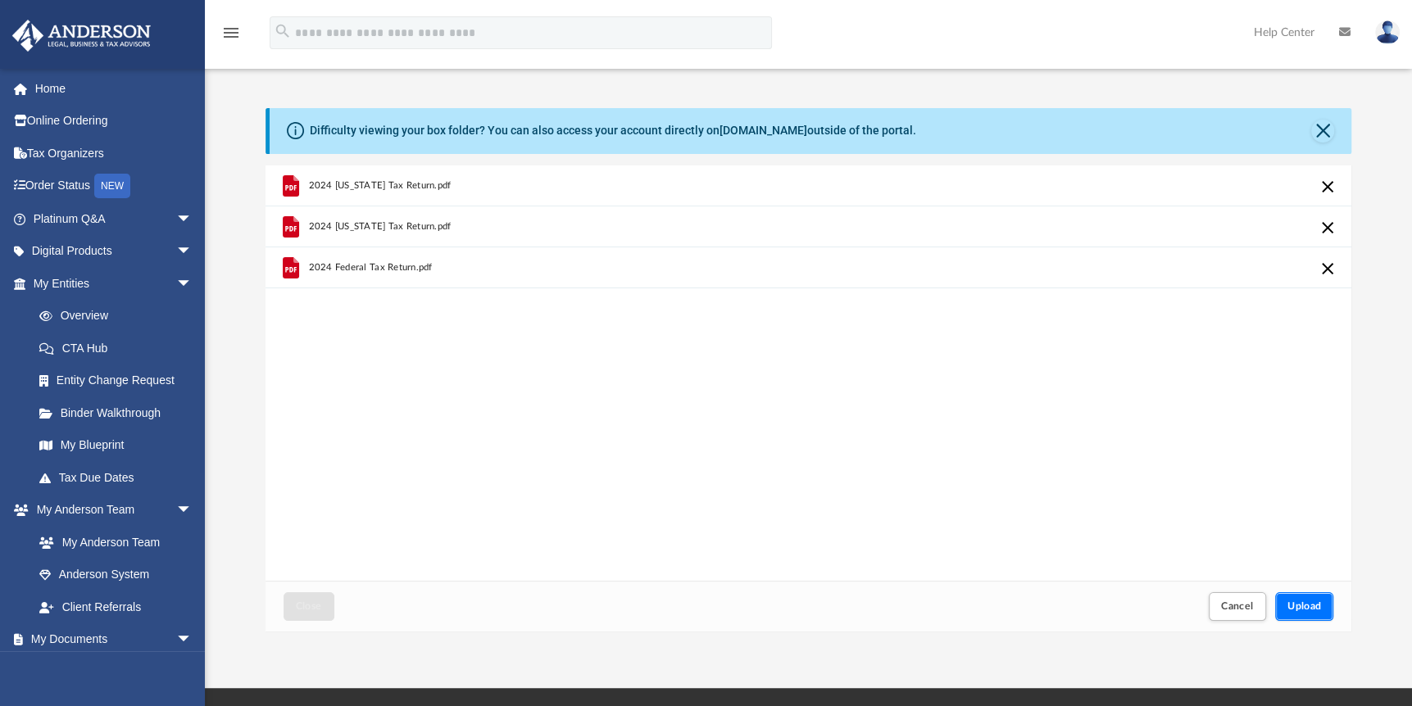
click at [977, 538] on span "Upload" at bounding box center [1304, 606] width 34 height 10
click at [977, 538] on button "Upload" at bounding box center [1304, 606] width 59 height 29
click at [977, 190] on button "Retry" at bounding box center [1328, 187] width 20 height 20
click at [977, 265] on button "Retry" at bounding box center [1328, 269] width 20 height 20
